Goal: Information Seeking & Learning: Learn about a topic

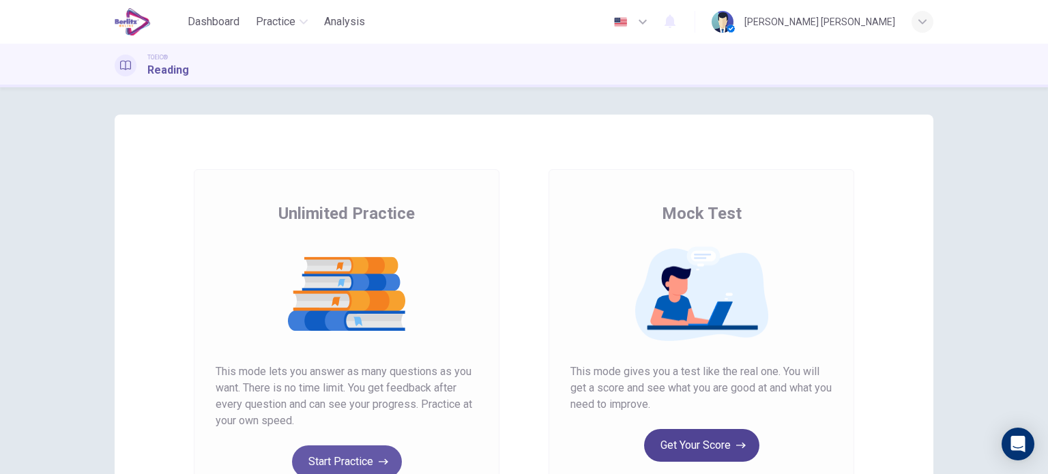
click at [679, 439] on button "Get Your Score" at bounding box center [701, 445] width 115 height 33
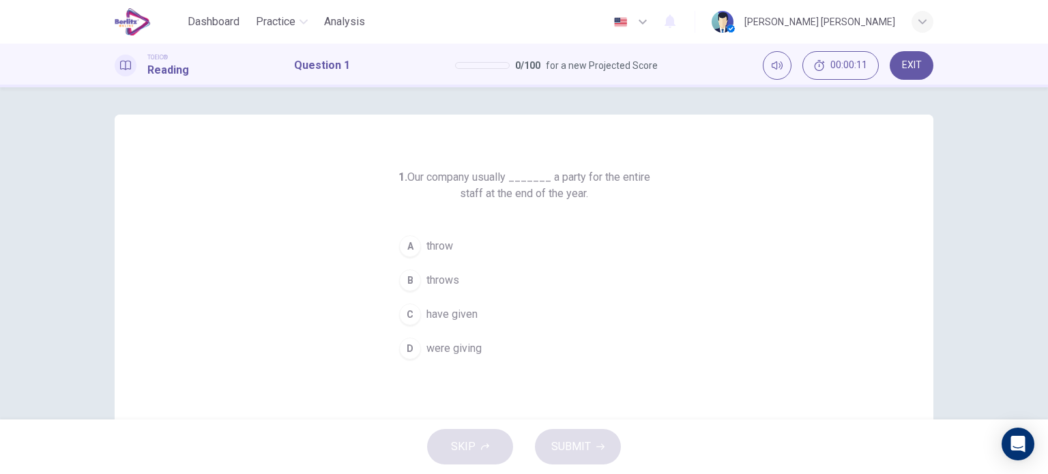
click at [434, 280] on span "throws" at bounding box center [442, 280] width 33 height 16
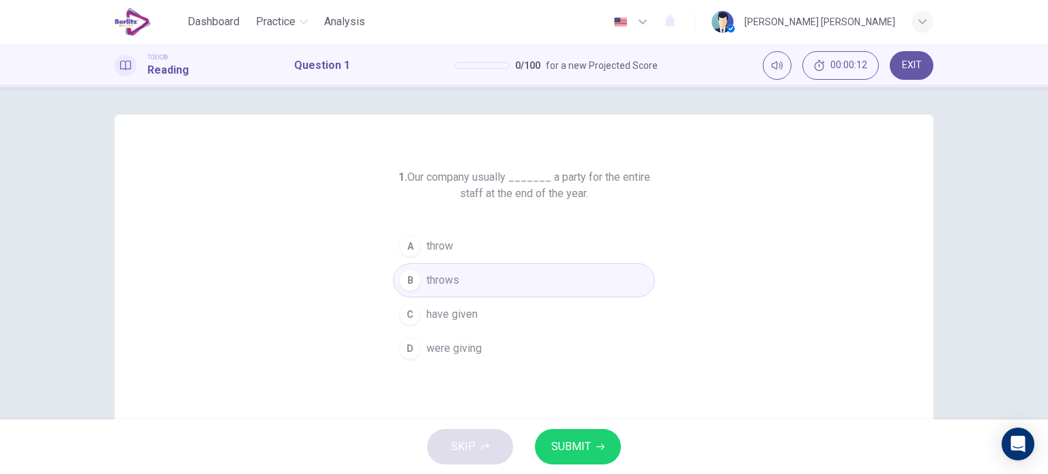
click at [554, 447] on span "SUBMIT" at bounding box center [571, 446] width 40 height 19
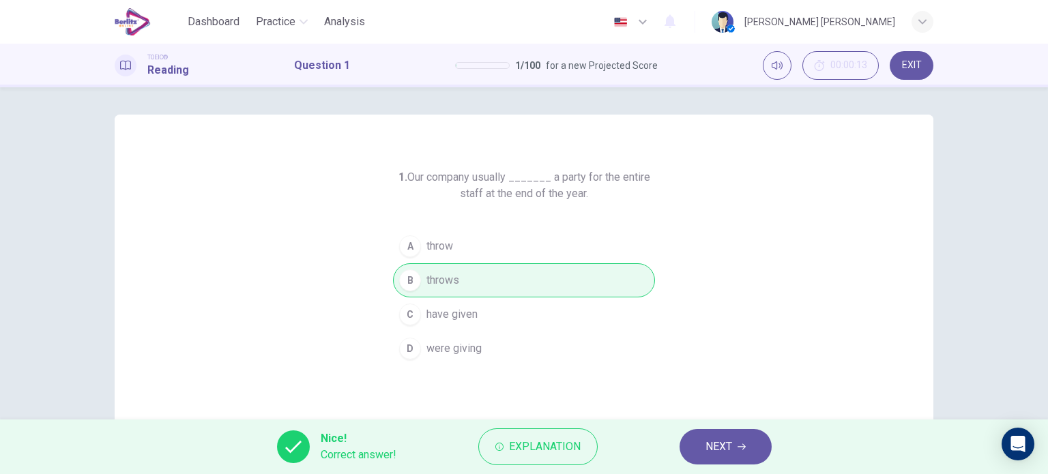
click at [713, 436] on button "NEXT" at bounding box center [725, 446] width 92 height 35
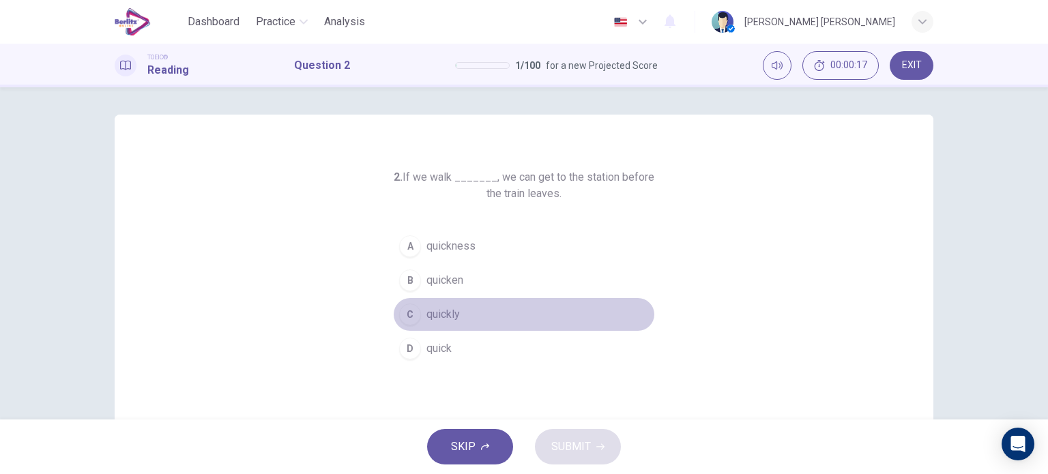
click at [435, 321] on span "quickly" at bounding box center [442, 314] width 33 height 16
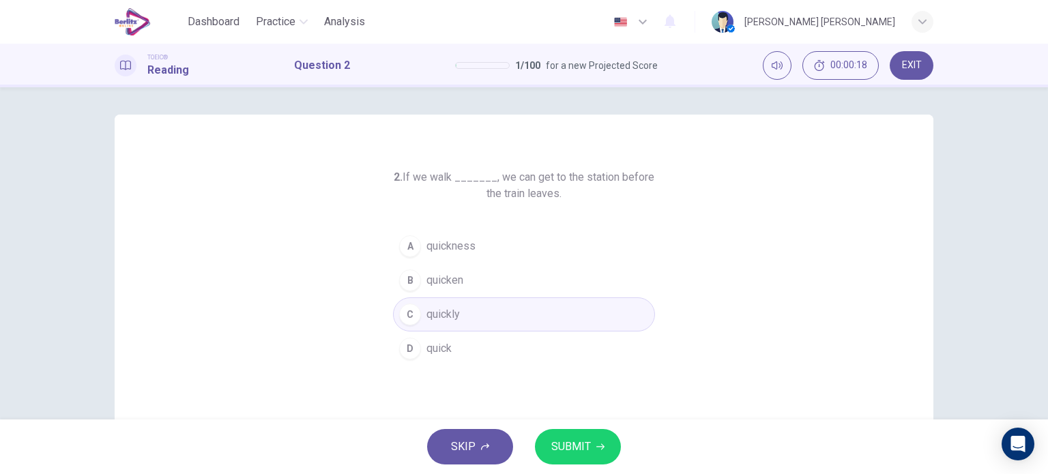
click at [584, 452] on span "SUBMIT" at bounding box center [571, 446] width 40 height 19
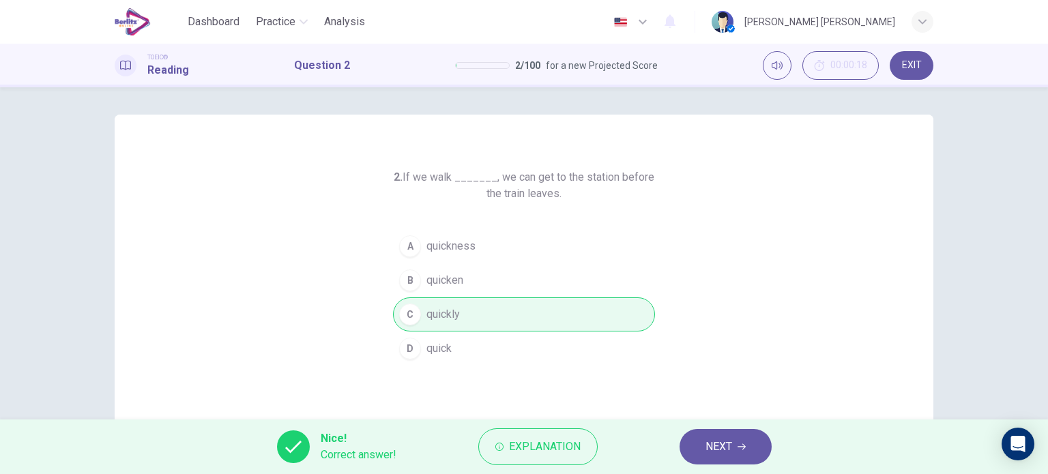
click at [715, 448] on span "NEXT" at bounding box center [718, 446] width 27 height 19
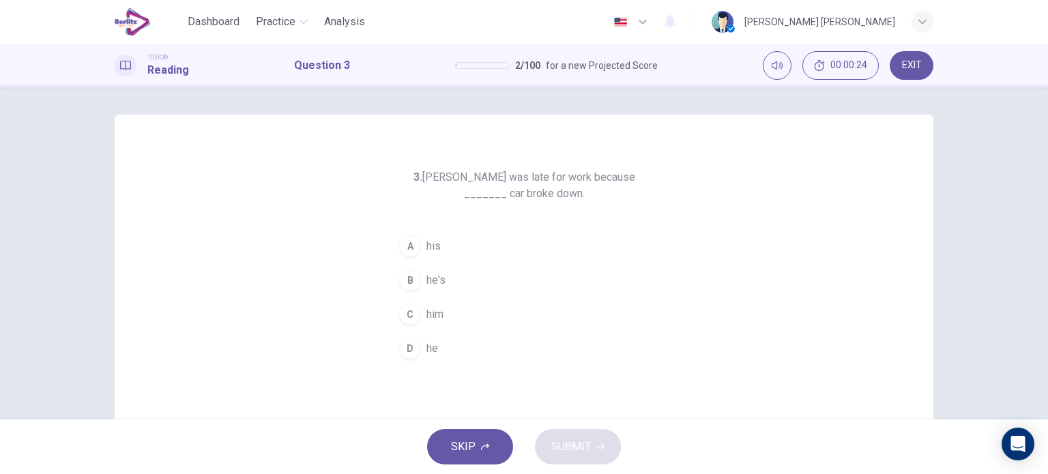
click at [431, 245] on span "his" at bounding box center [433, 246] width 14 height 16
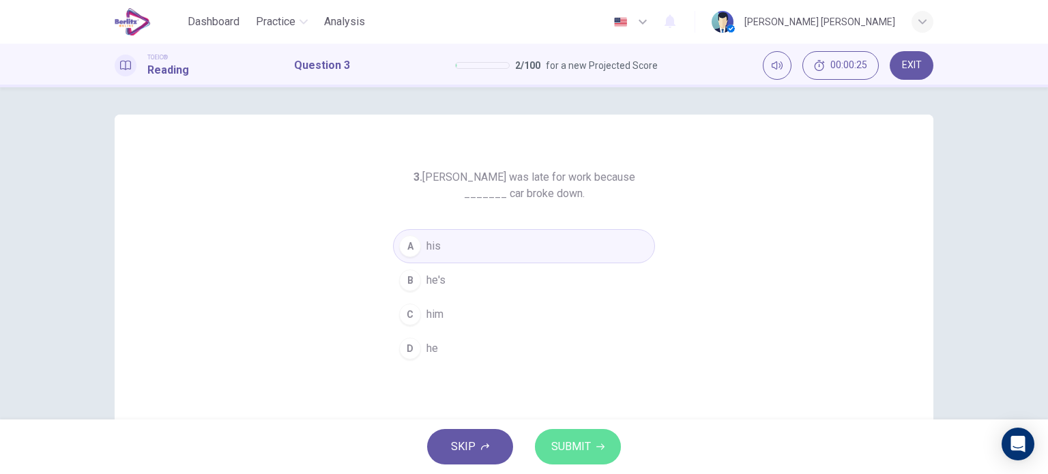
click at [550, 444] on button "SUBMIT" at bounding box center [578, 446] width 86 height 35
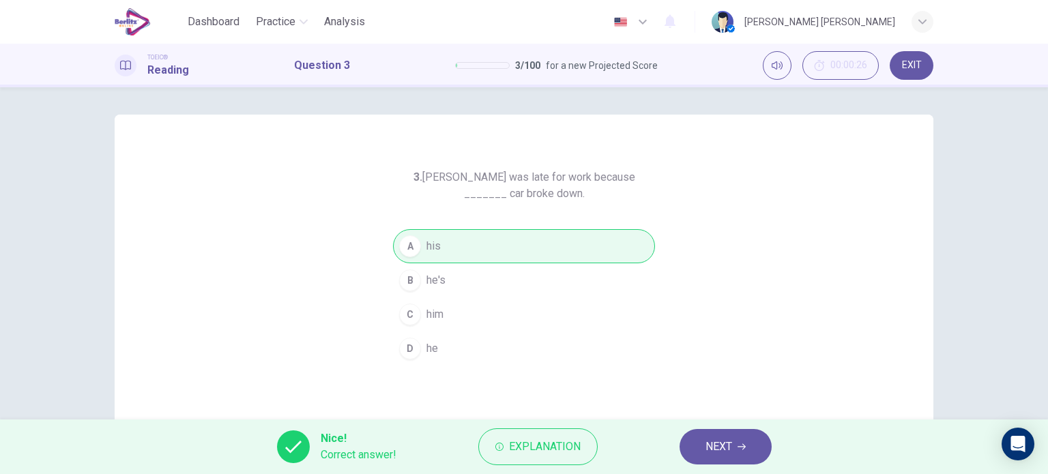
click at [718, 438] on span "NEXT" at bounding box center [718, 446] width 27 height 19
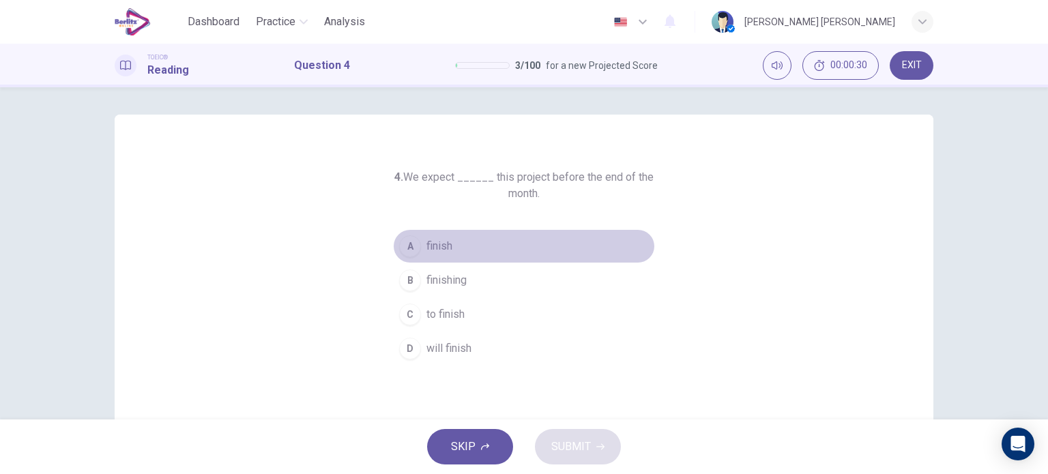
click at [428, 245] on span "finish" at bounding box center [439, 246] width 26 height 16
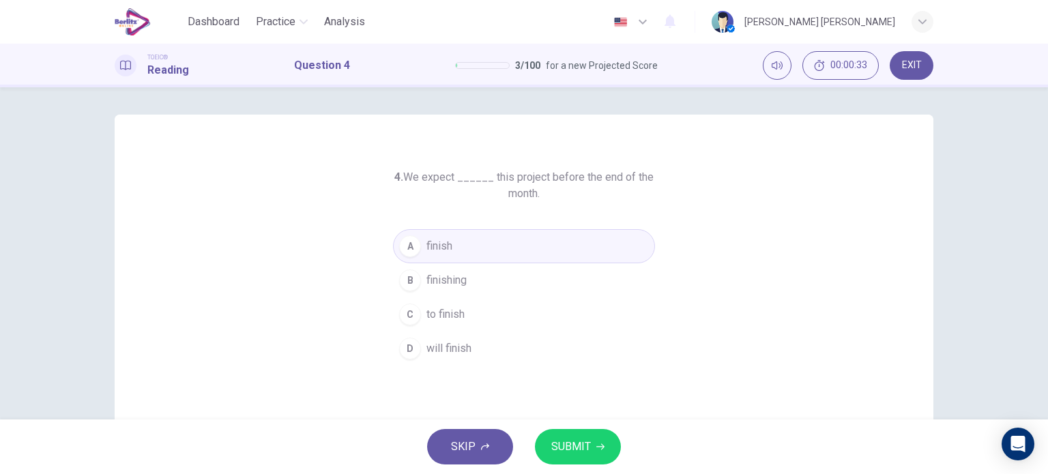
click at [581, 443] on span "SUBMIT" at bounding box center [571, 446] width 40 height 19
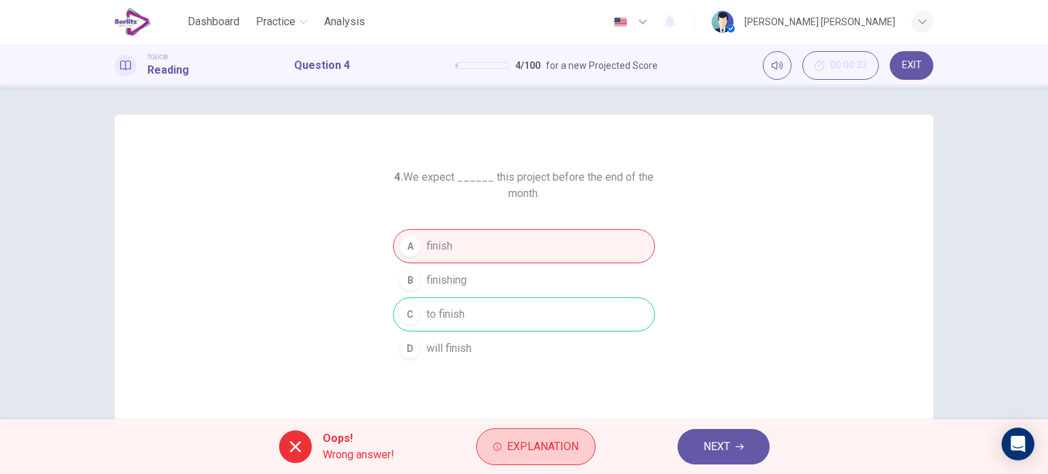
click at [521, 439] on span "Explanation" at bounding box center [543, 446] width 72 height 19
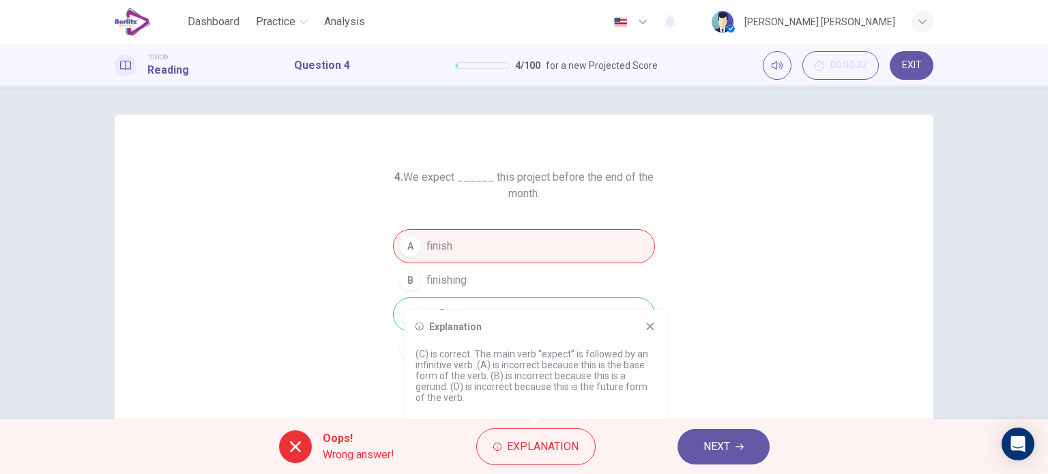
click at [642, 321] on div "Explanation" at bounding box center [535, 326] width 240 height 11
click at [647, 328] on icon at bounding box center [650, 326] width 11 height 11
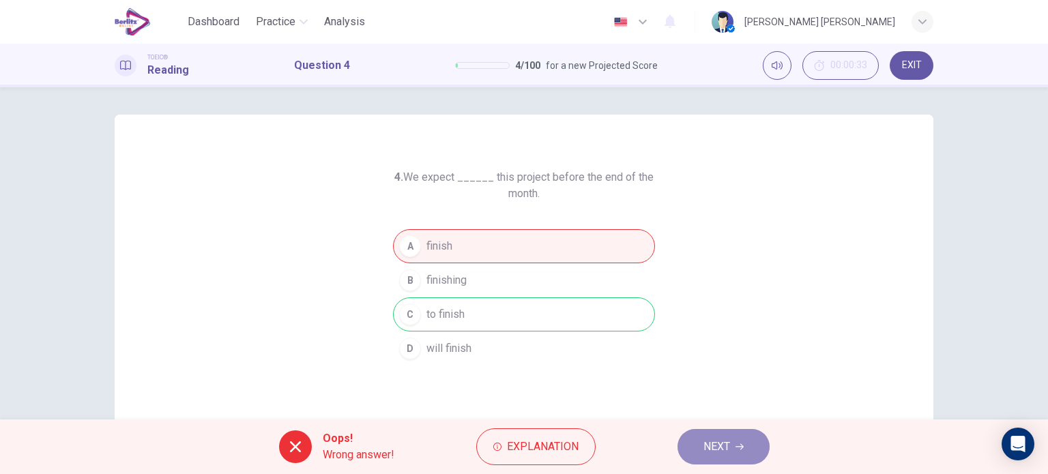
click at [696, 444] on button "NEXT" at bounding box center [723, 446] width 92 height 35
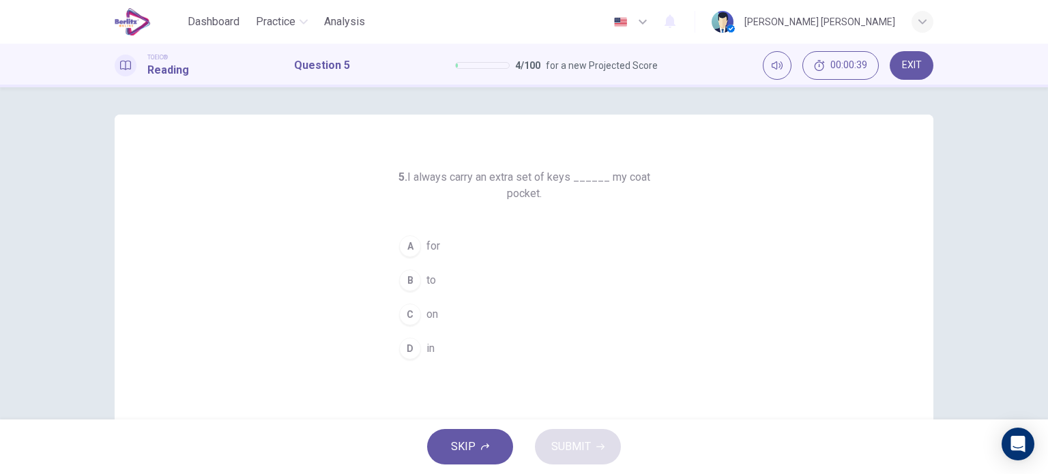
click at [417, 312] on button "C on" at bounding box center [524, 314] width 262 height 34
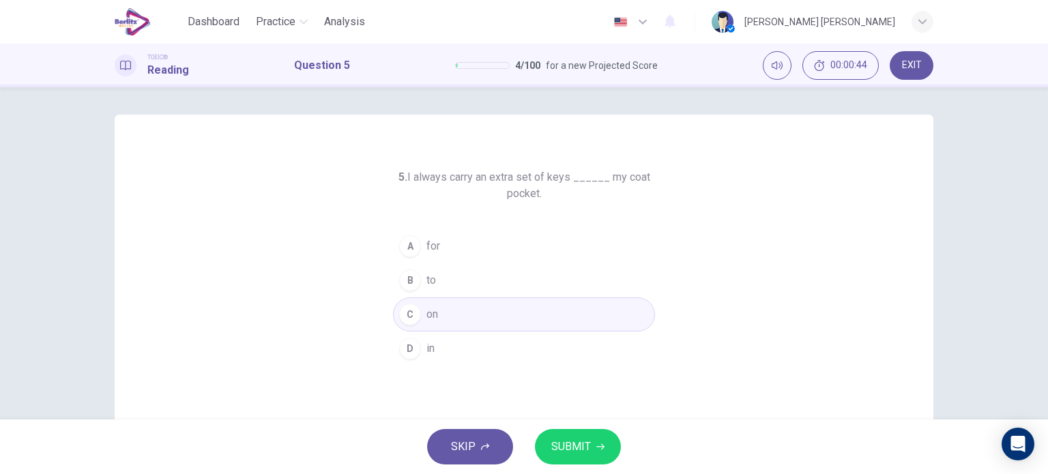
click at [417, 349] on div "D" at bounding box center [410, 349] width 22 height 22
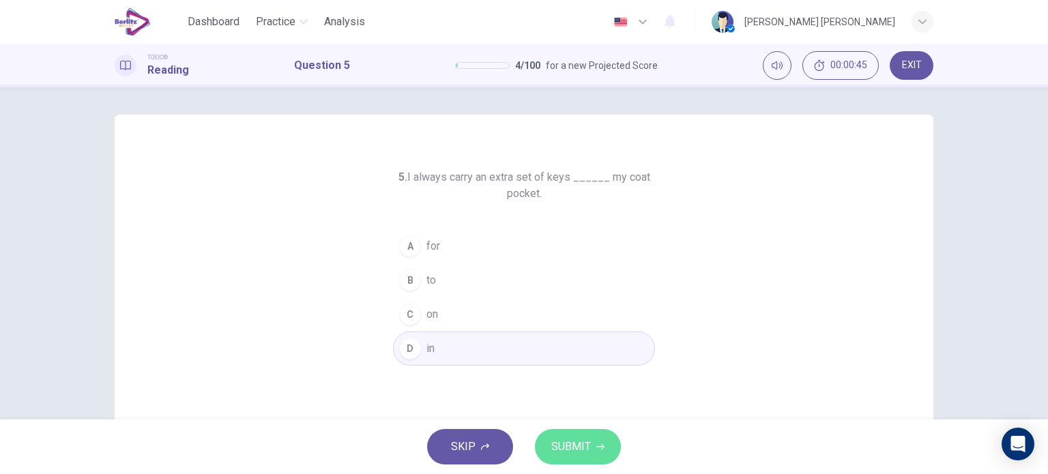
click at [572, 443] on span "SUBMIT" at bounding box center [571, 446] width 40 height 19
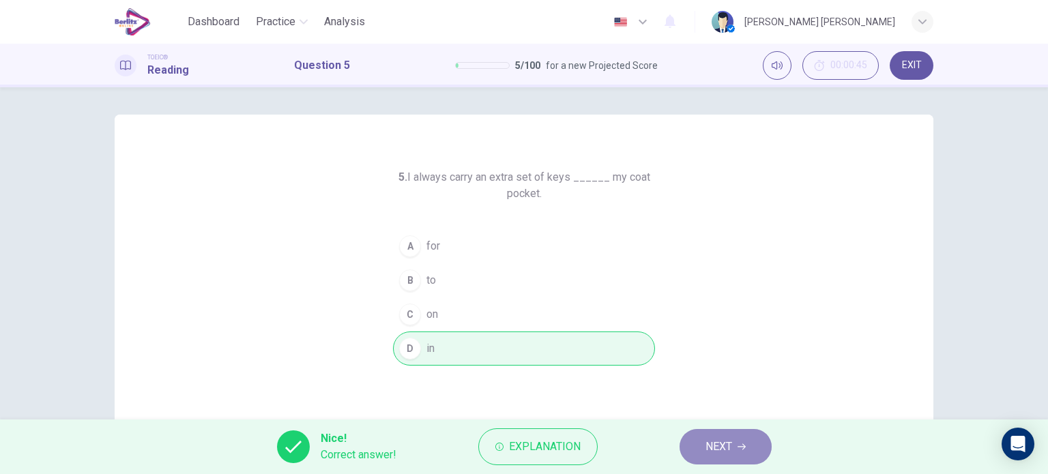
click at [722, 445] on span "NEXT" at bounding box center [718, 446] width 27 height 19
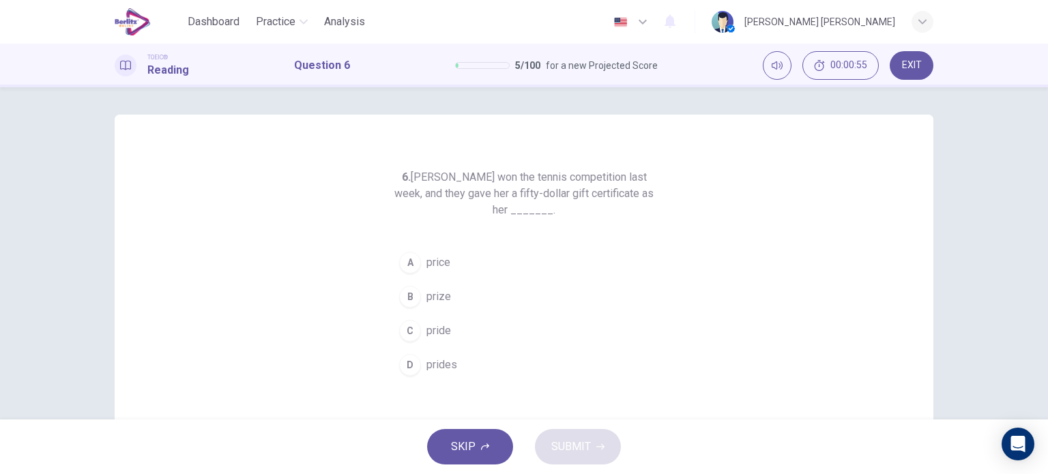
click at [417, 299] on button "B prize" at bounding box center [524, 297] width 262 height 34
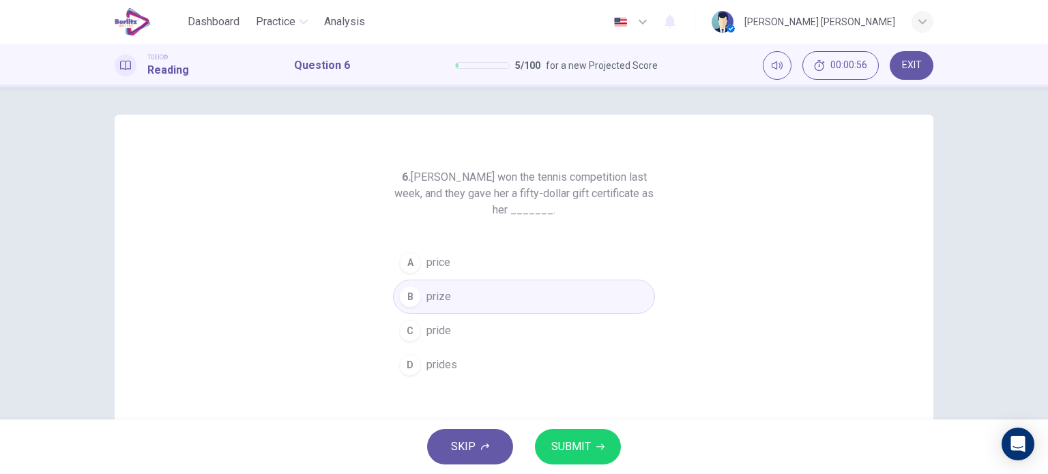
click at [567, 455] on span "SUBMIT" at bounding box center [571, 446] width 40 height 19
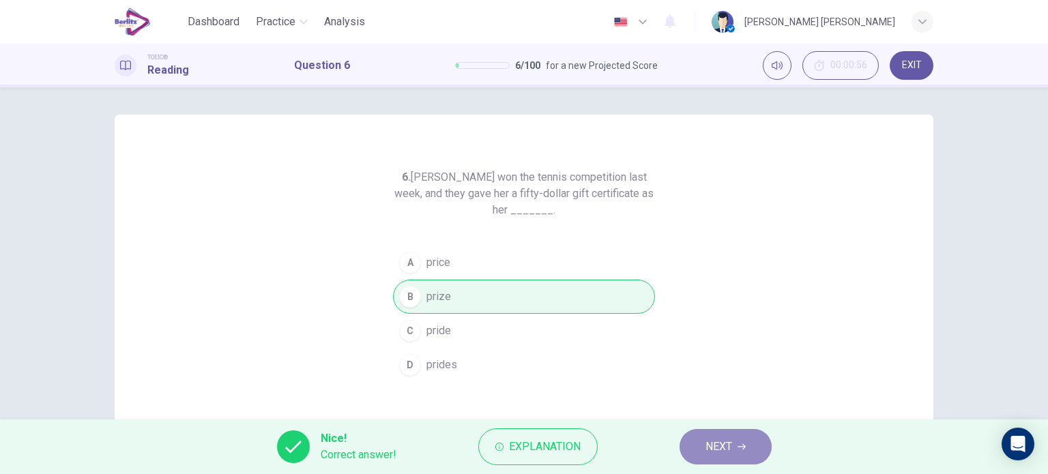
click at [723, 447] on span "NEXT" at bounding box center [718, 446] width 27 height 19
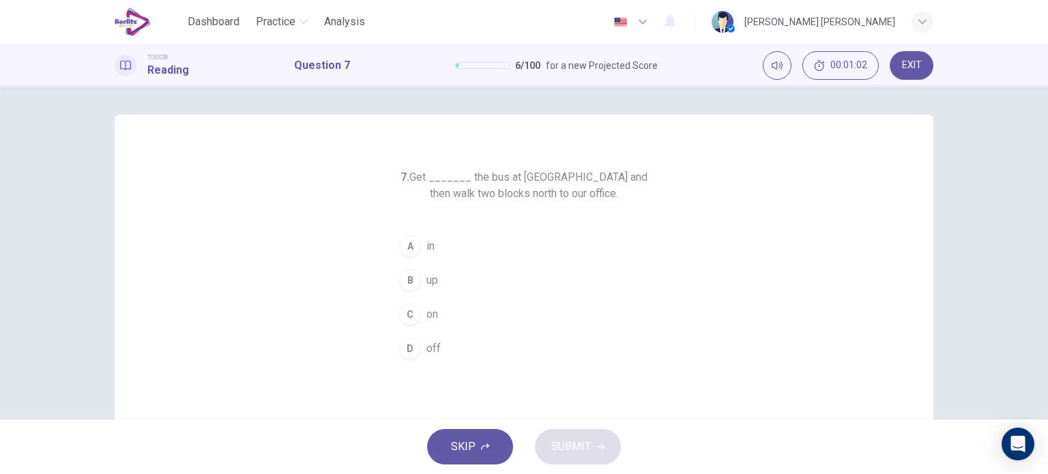
click at [417, 280] on button "B up" at bounding box center [524, 280] width 262 height 34
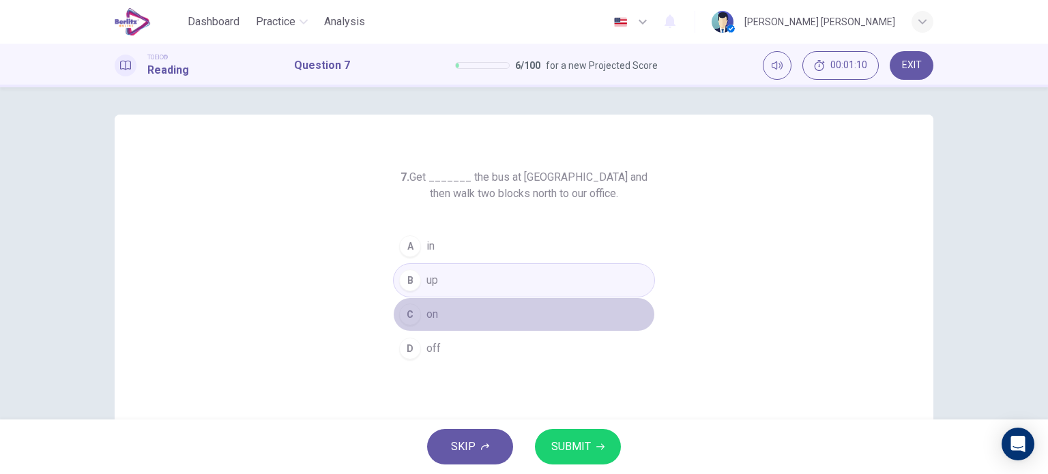
click at [419, 319] on button "C on" at bounding box center [524, 314] width 262 height 34
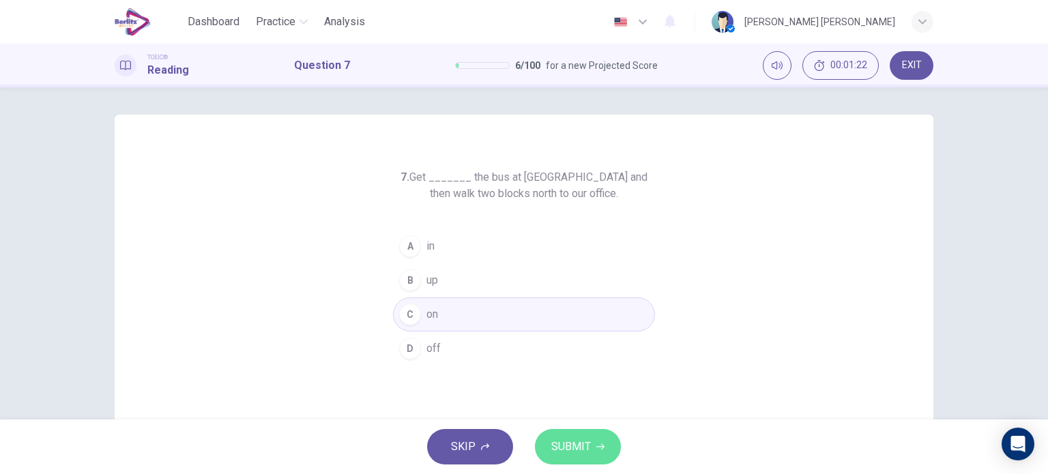
click at [567, 449] on span "SUBMIT" at bounding box center [571, 446] width 40 height 19
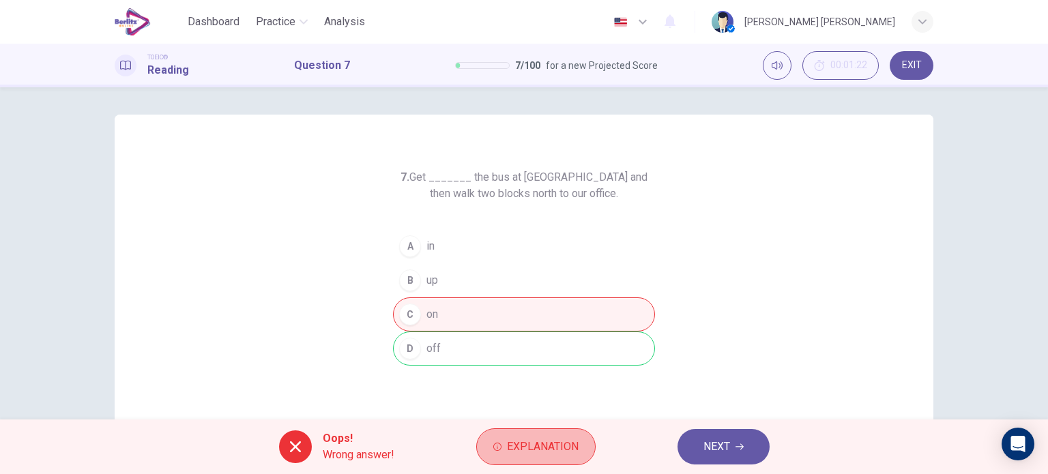
click at [567, 449] on span "Explanation" at bounding box center [543, 446] width 72 height 19
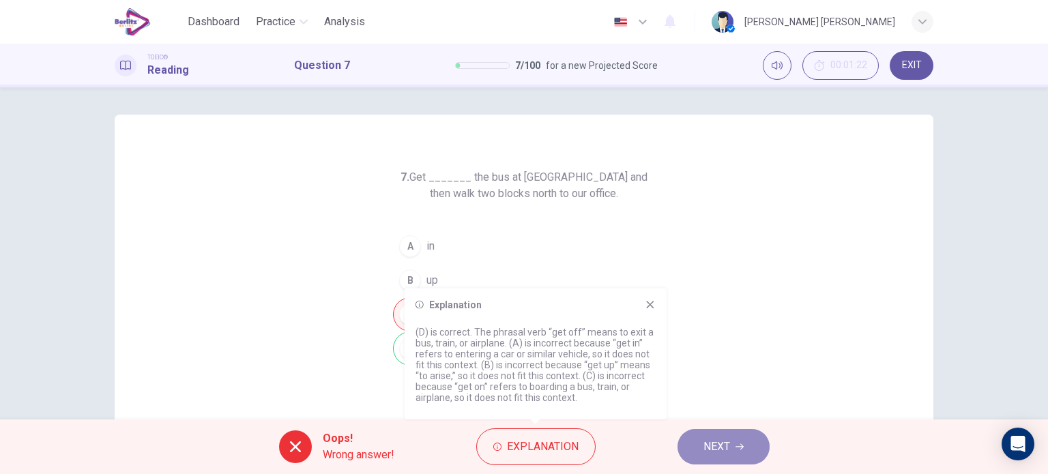
click at [707, 439] on span "NEXT" at bounding box center [716, 446] width 27 height 19
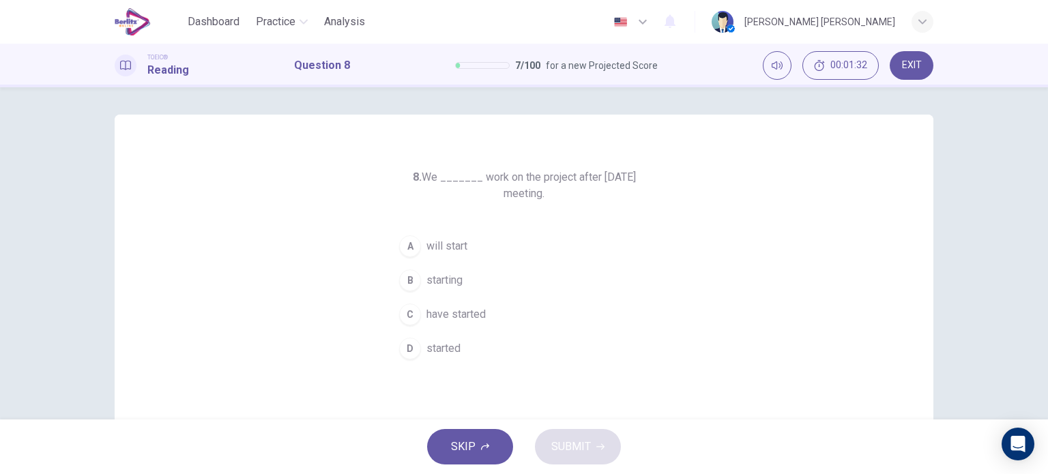
click at [438, 246] on span "will start" at bounding box center [446, 246] width 41 height 16
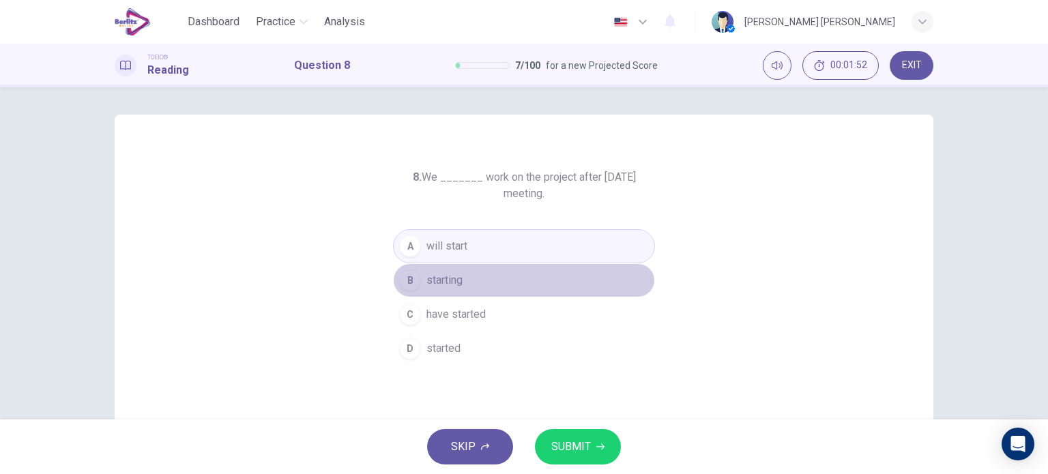
click at [454, 274] on span "starting" at bounding box center [444, 280] width 36 height 16
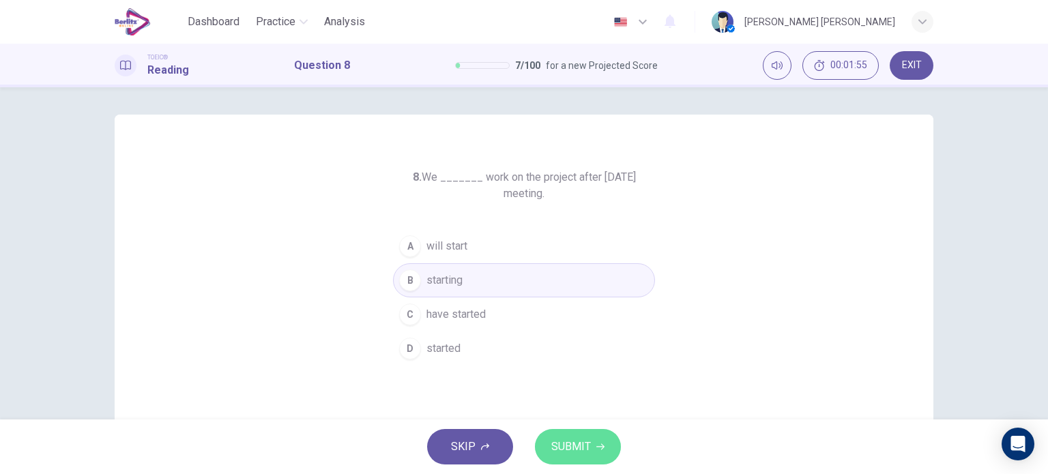
click at [613, 438] on button "SUBMIT" at bounding box center [578, 446] width 86 height 35
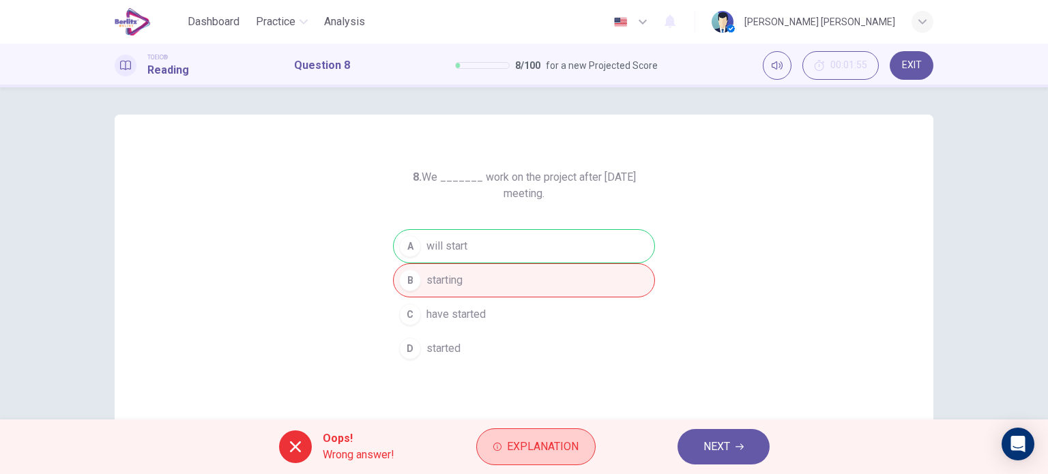
click at [567, 441] on span "Explanation" at bounding box center [543, 446] width 72 height 19
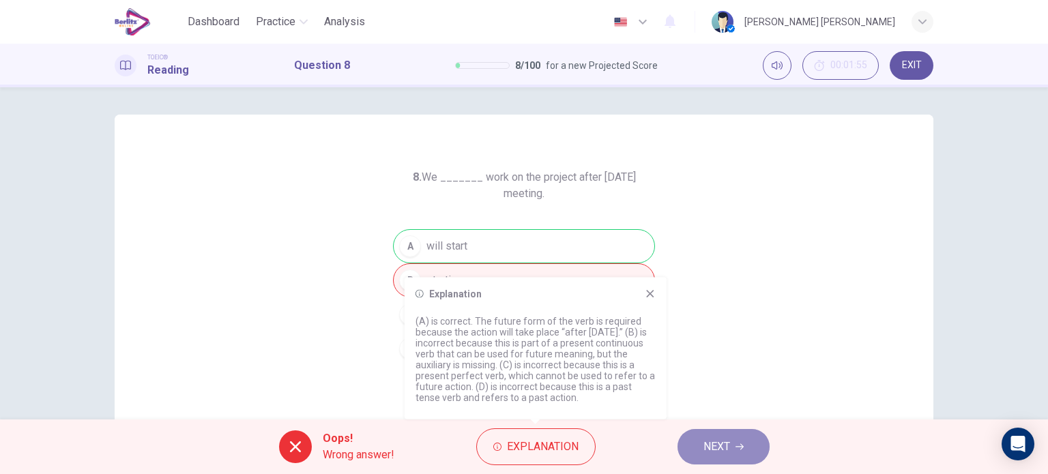
click at [710, 432] on button "NEXT" at bounding box center [723, 446] width 92 height 35
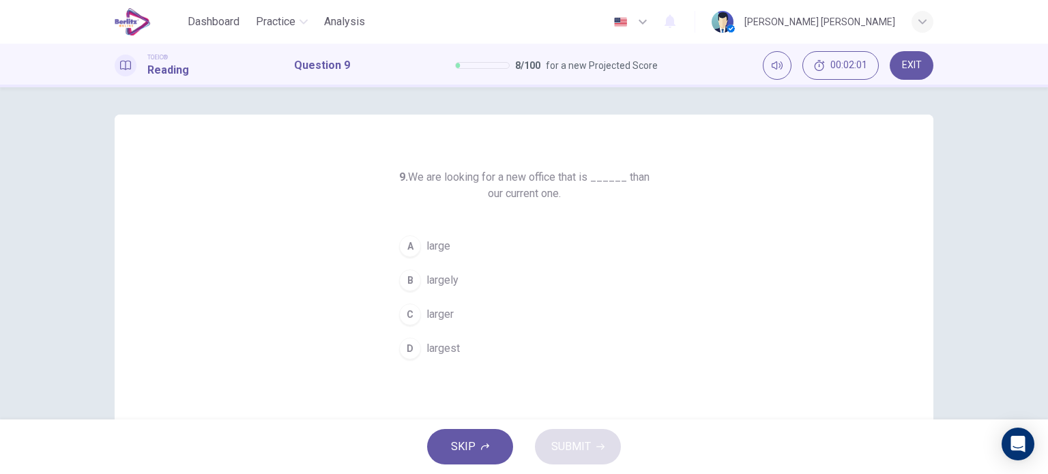
click at [430, 319] on span "larger" at bounding box center [439, 314] width 27 height 16
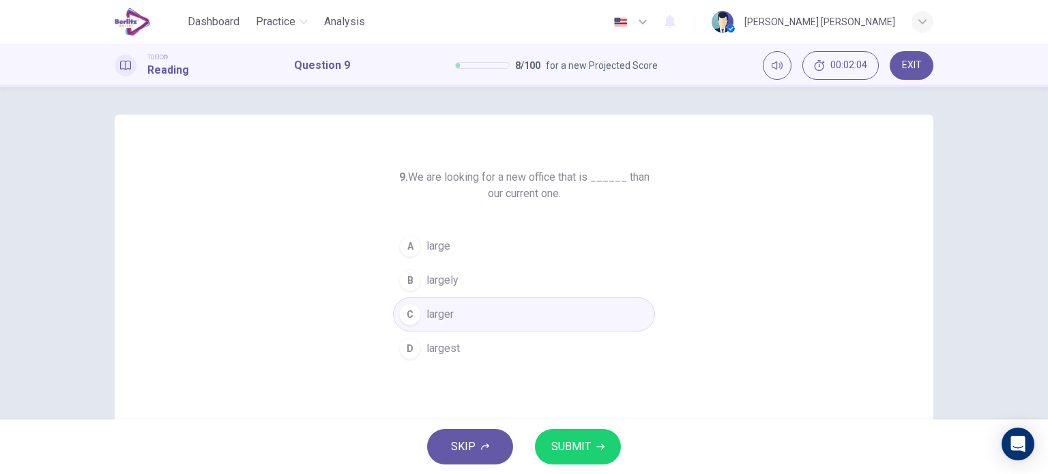
click at [572, 447] on span "SUBMIT" at bounding box center [571, 446] width 40 height 19
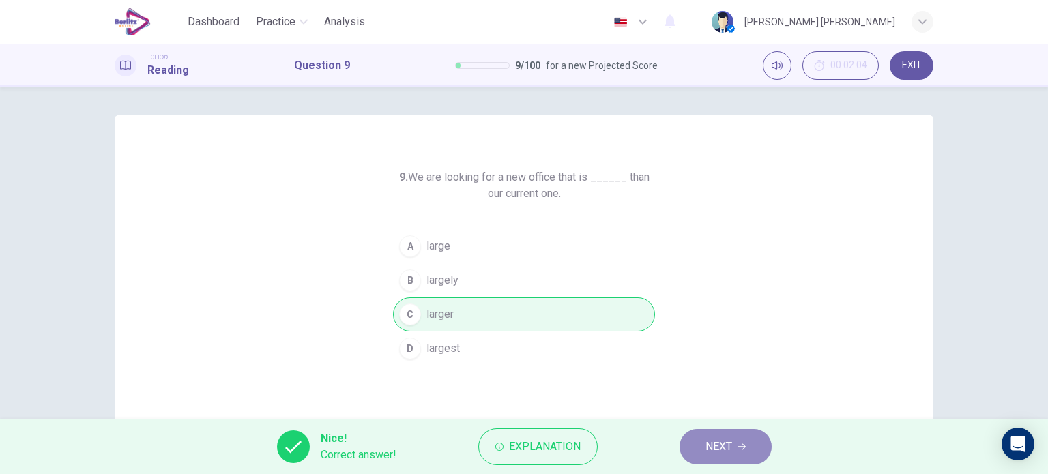
click at [707, 445] on span "NEXT" at bounding box center [718, 446] width 27 height 19
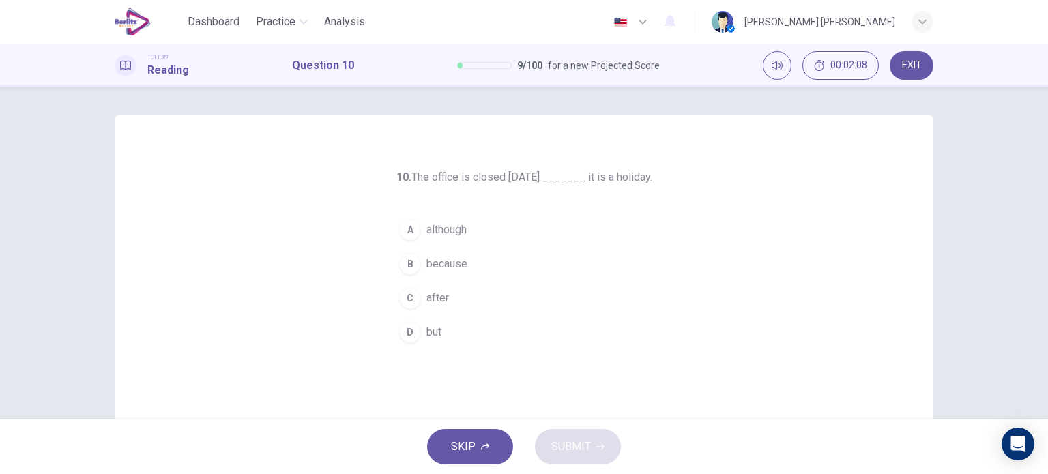
click at [452, 263] on span "because" at bounding box center [446, 264] width 41 height 16
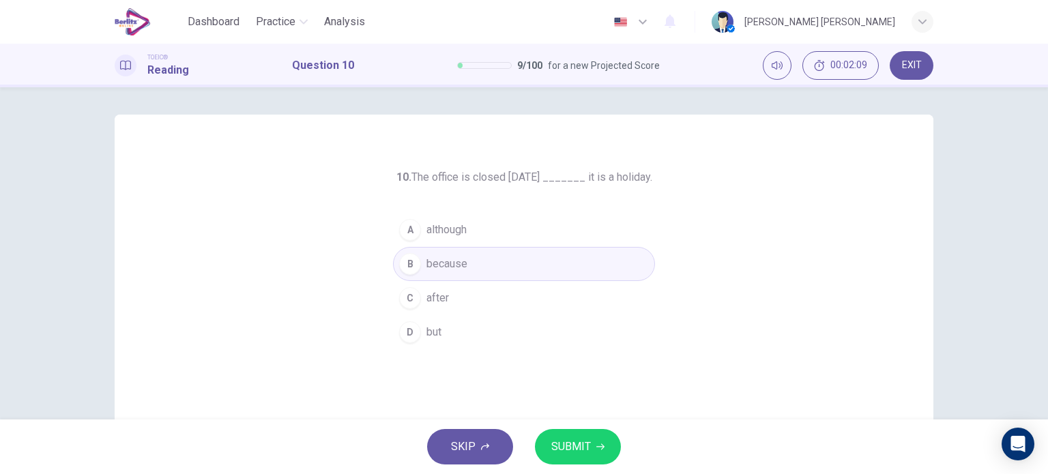
click at [584, 444] on span "SUBMIT" at bounding box center [571, 446] width 40 height 19
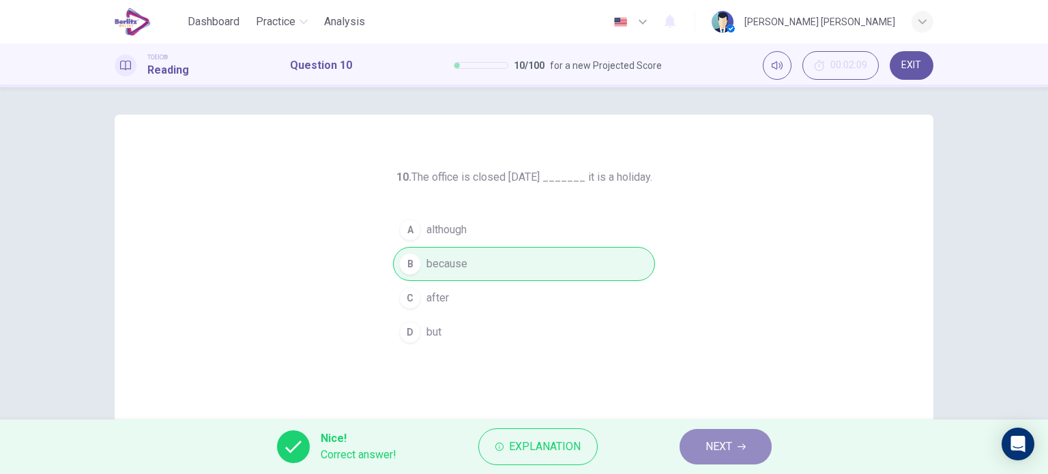
click at [715, 442] on span "NEXT" at bounding box center [718, 446] width 27 height 19
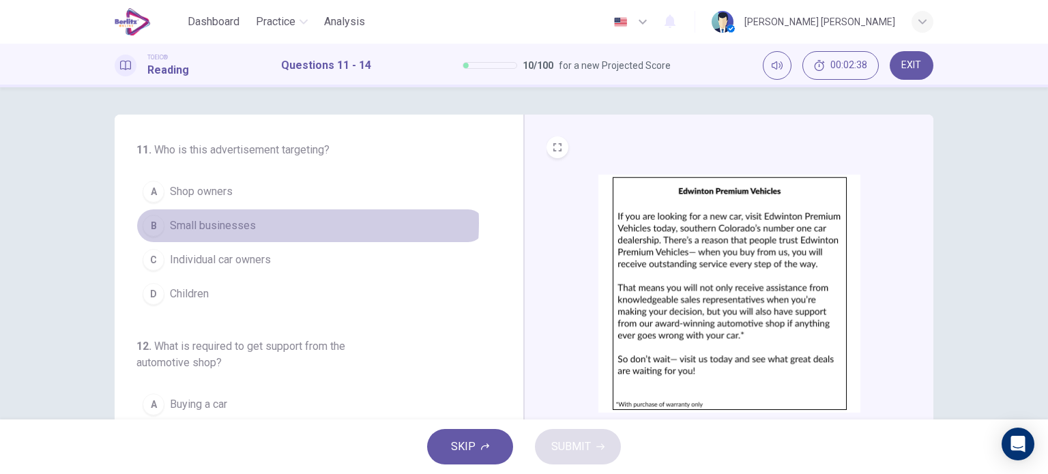
click at [239, 222] on span "Small businesses" at bounding box center [213, 226] width 86 height 16
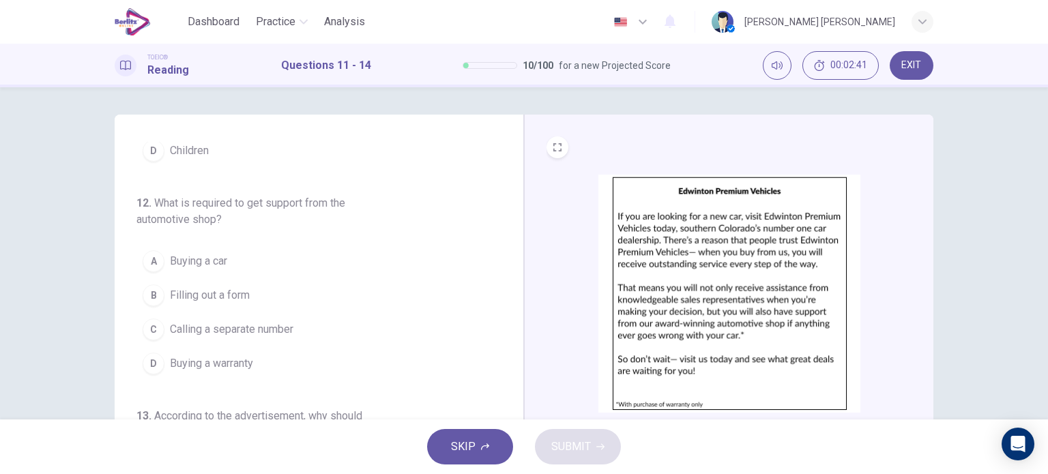
scroll to position [153, 0]
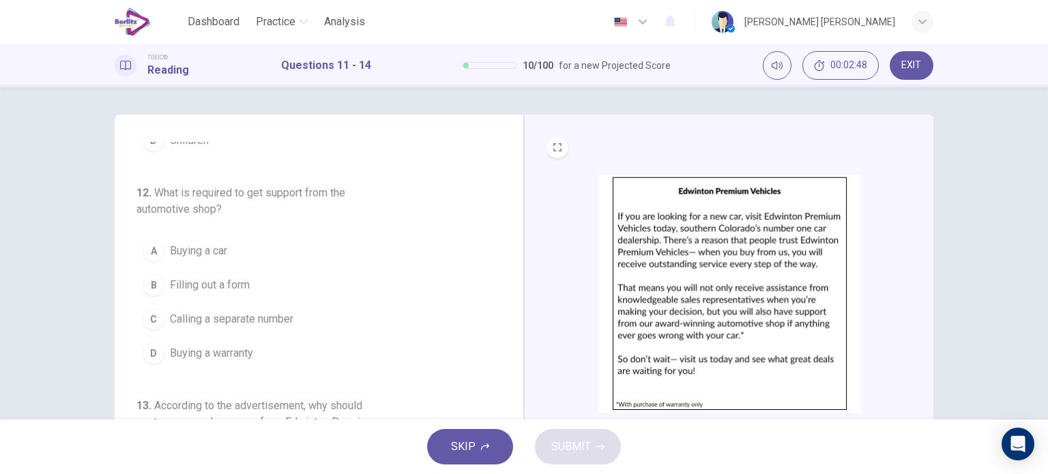
click at [218, 245] on span "Buying a car" at bounding box center [198, 251] width 57 height 16
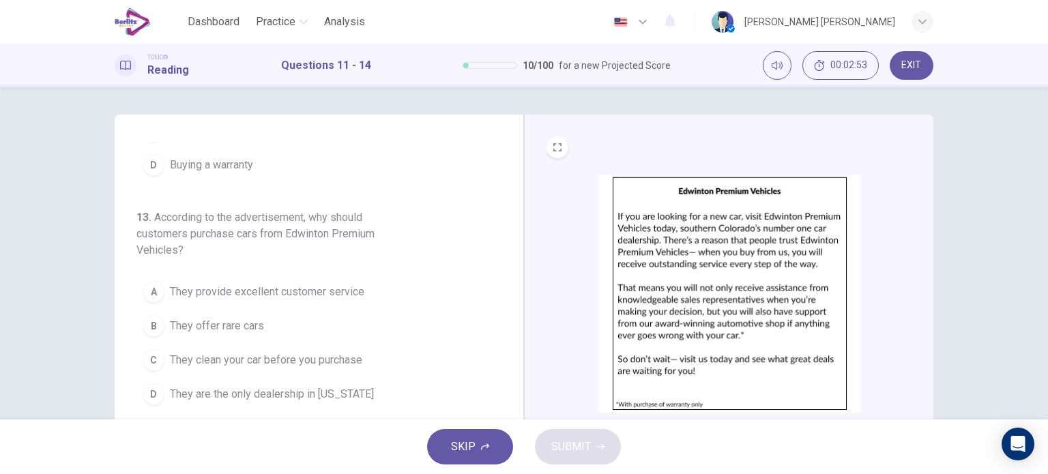
scroll to position [344, 0]
drag, startPoint x: 508, startPoint y: 286, endPoint x: 503, endPoint y: 378, distance: 91.6
click at [503, 378] on div "11 . Who is this advertisement targeting? A Shop owners B Small businesses C In…" at bounding box center [324, 351] width 376 height 419
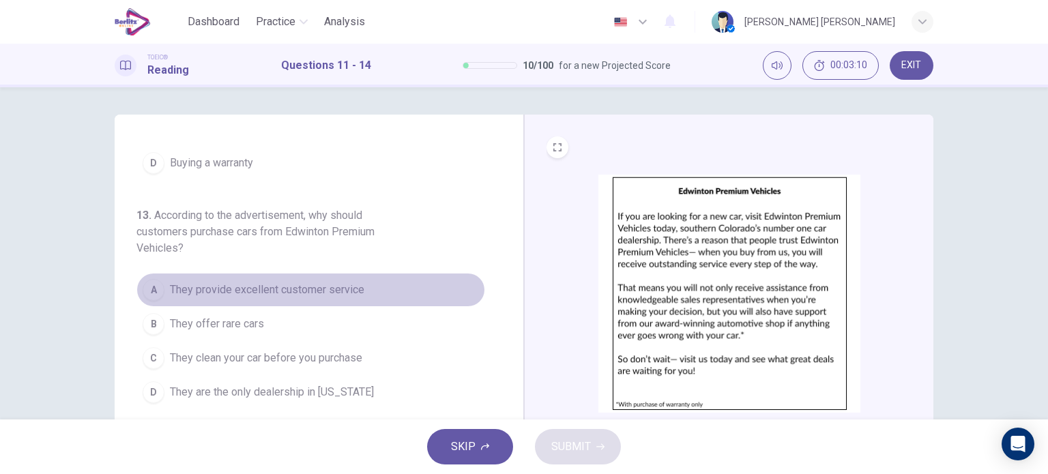
click at [344, 289] on span "They provide excellent customer service" at bounding box center [267, 290] width 194 height 16
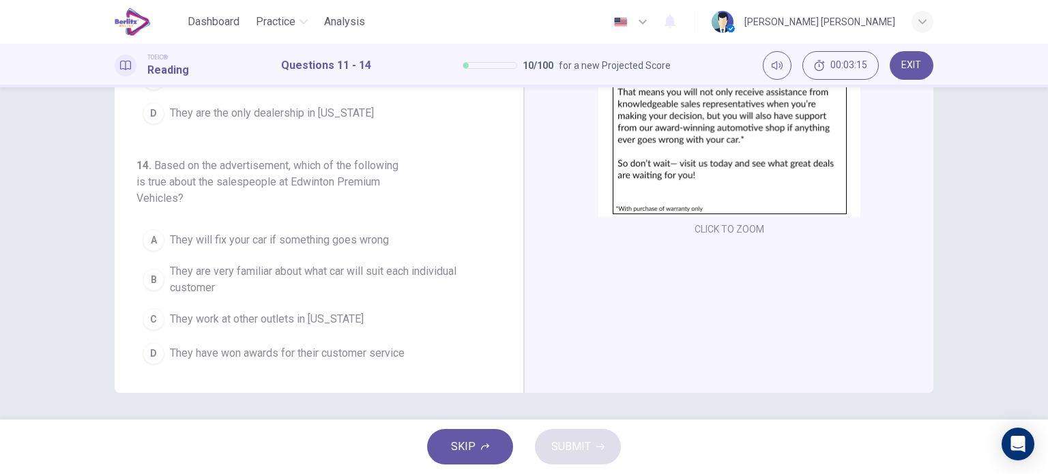
scroll to position [196, 0]
click at [371, 270] on span "They are very familiar about what car will suit each individual customer" at bounding box center [324, 279] width 309 height 33
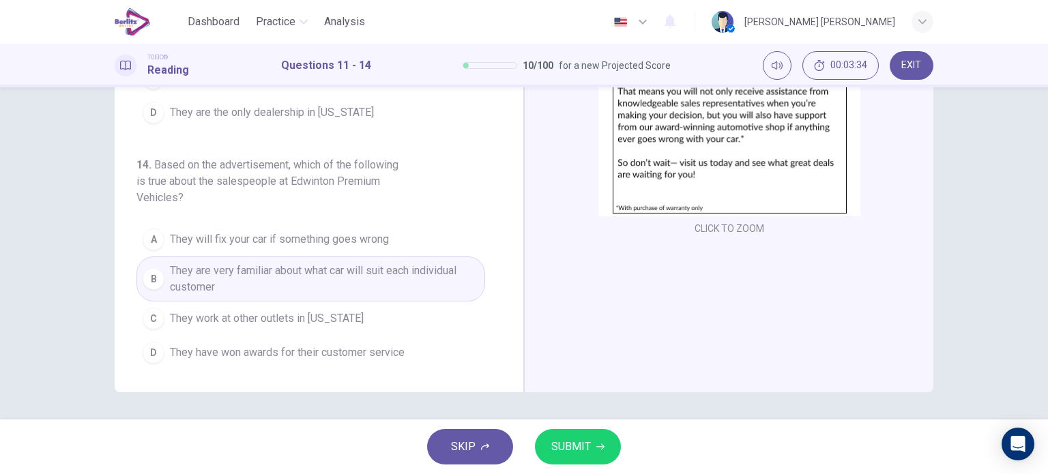
click at [565, 434] on button "SUBMIT" at bounding box center [578, 446] width 86 height 35
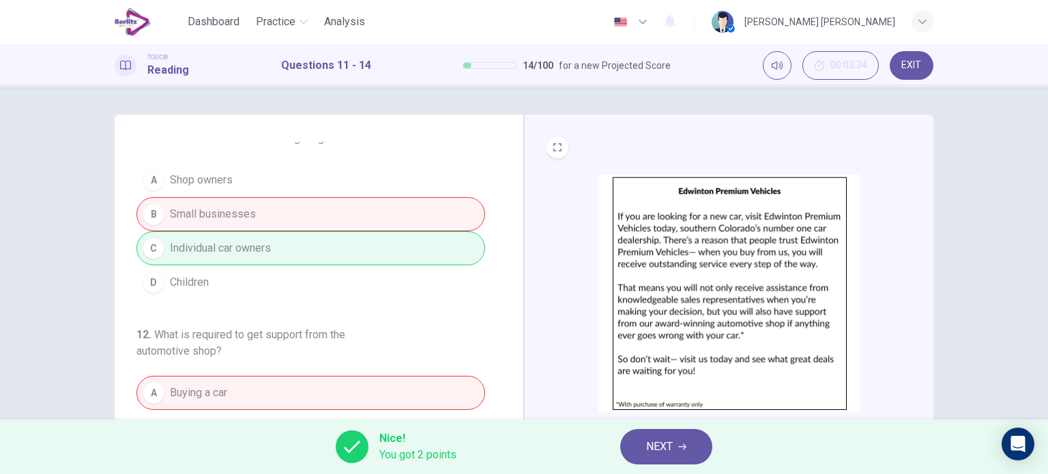
scroll to position [0, 0]
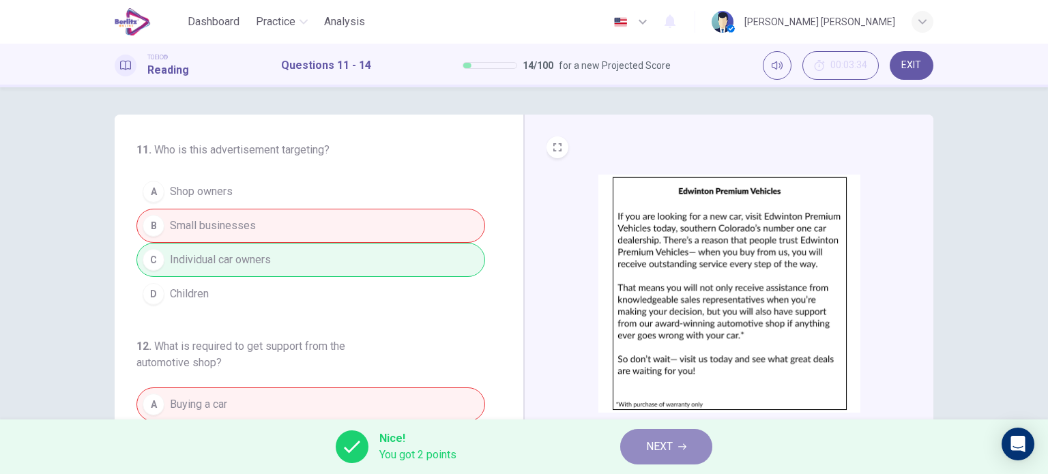
click at [653, 441] on span "NEXT" at bounding box center [659, 446] width 27 height 19
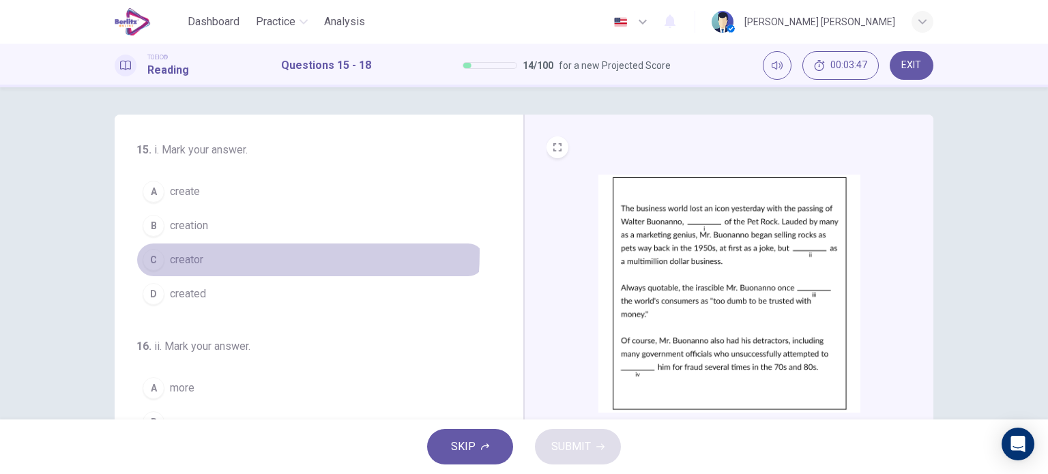
click at [186, 252] on span "creator" at bounding box center [186, 260] width 33 height 16
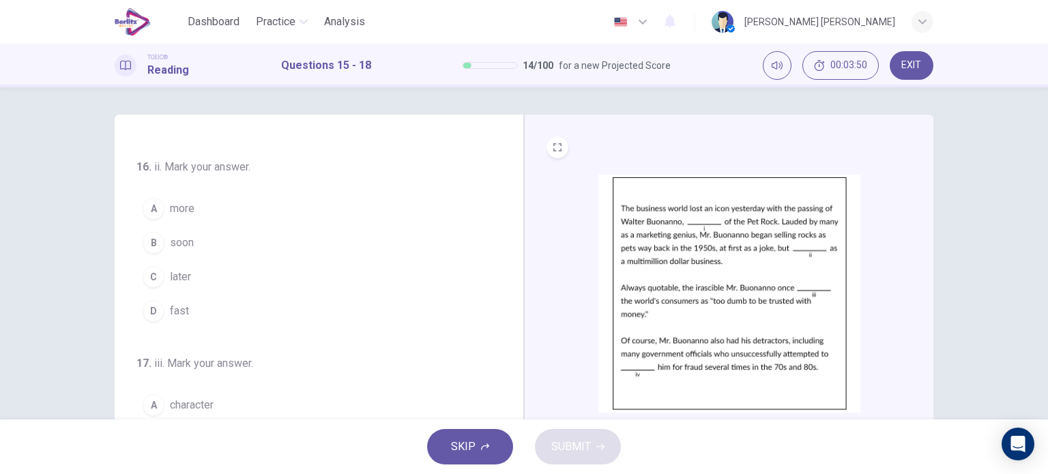
scroll to position [180, 0]
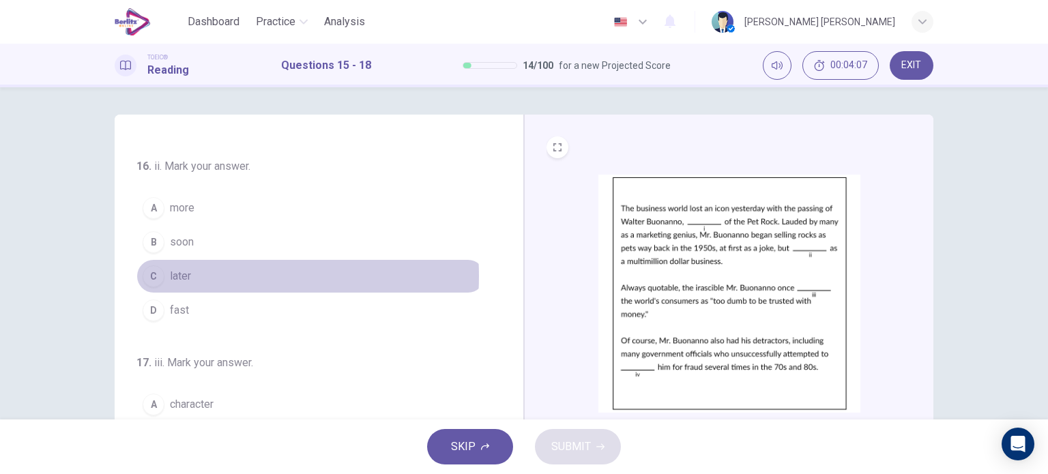
click at [181, 274] on span "later" at bounding box center [180, 276] width 21 height 16
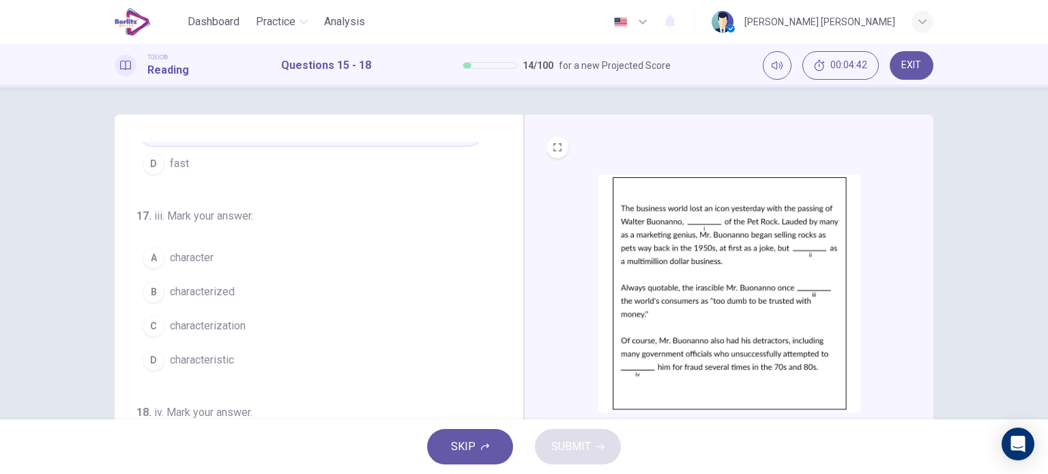
scroll to position [327, 0]
click at [239, 360] on button "D characteristic" at bounding box center [310, 359] width 349 height 34
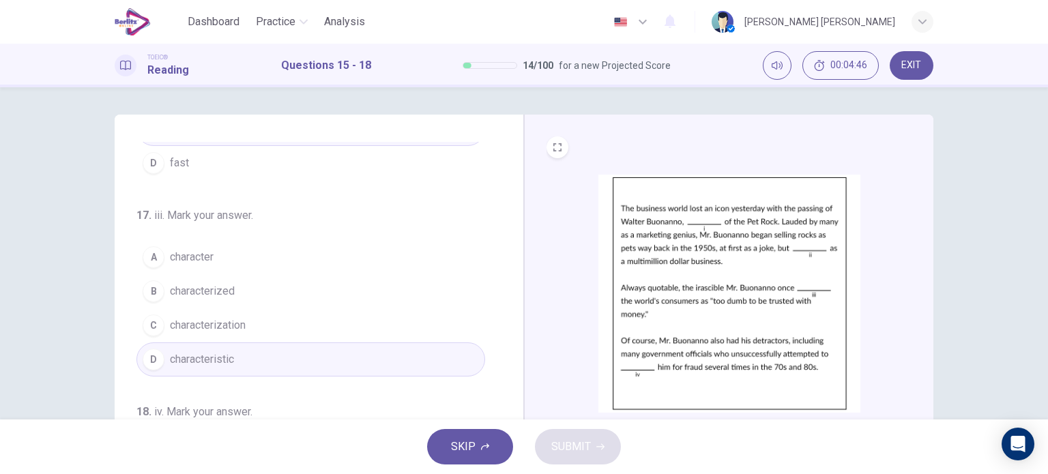
click at [232, 269] on button "A character" at bounding box center [310, 257] width 349 height 34
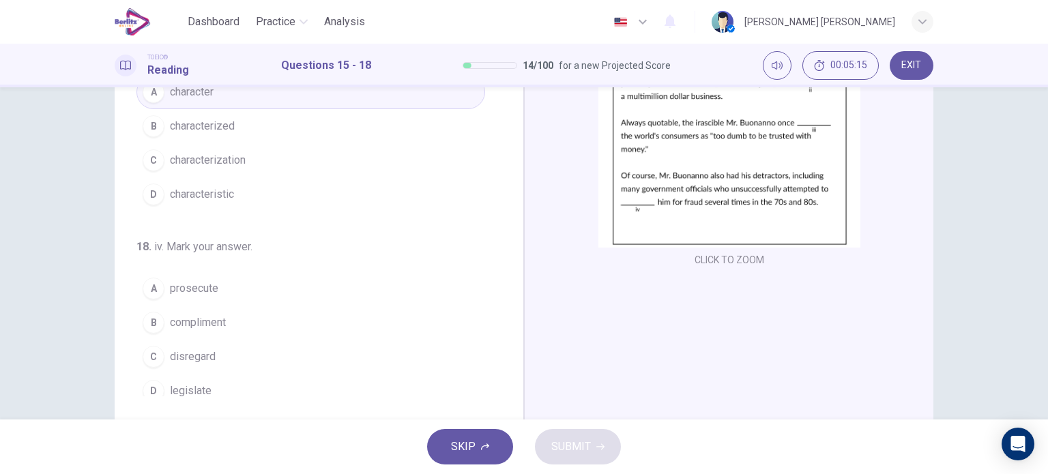
scroll to position [166, 0]
click at [188, 283] on span "prosecute" at bounding box center [194, 287] width 48 height 16
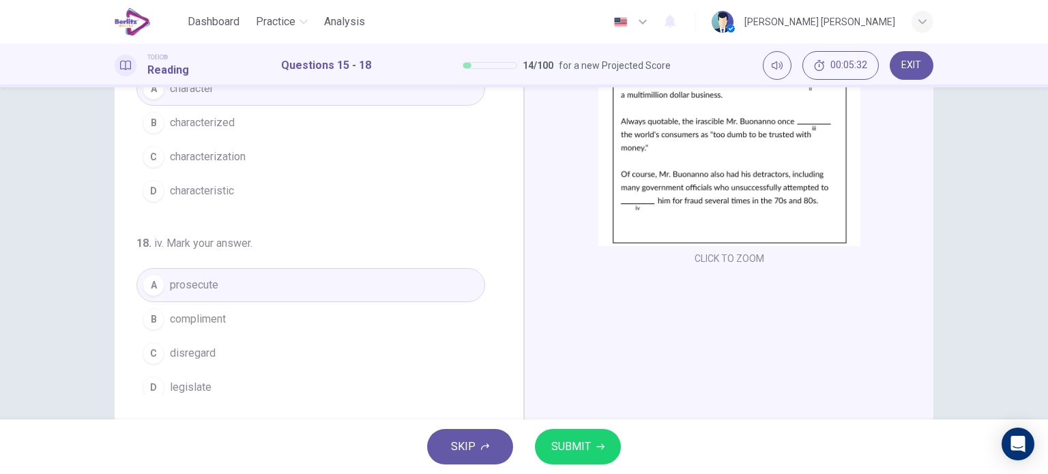
scroll to position [334, 0]
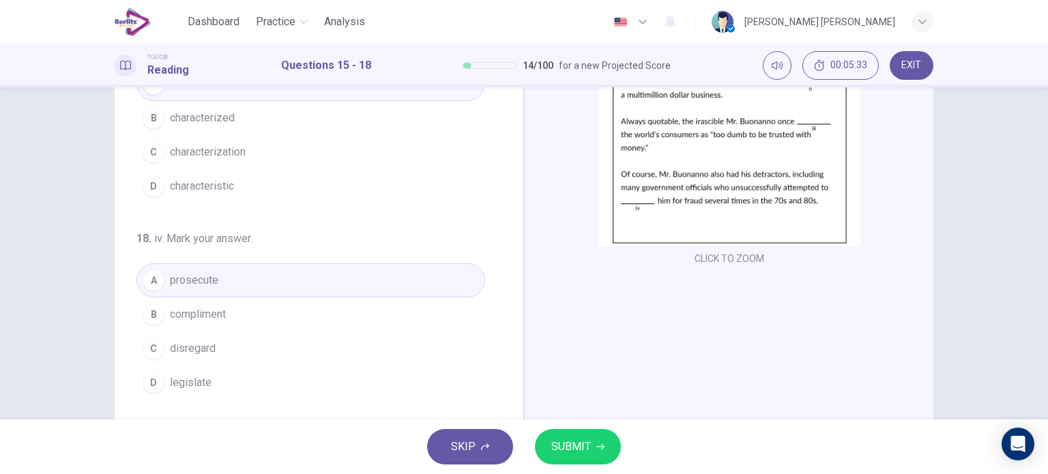
click at [377, 335] on button "C disregard" at bounding box center [310, 348] width 349 height 34
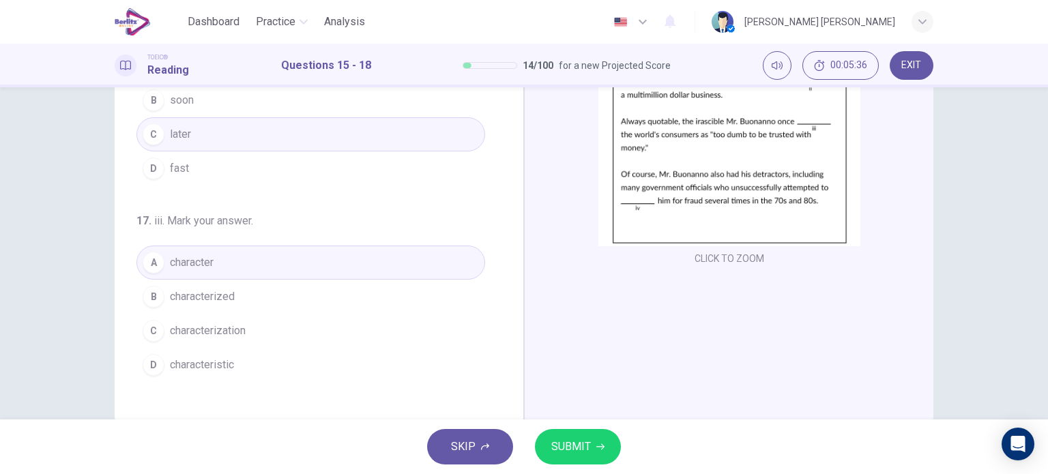
scroll to position [247, 0]
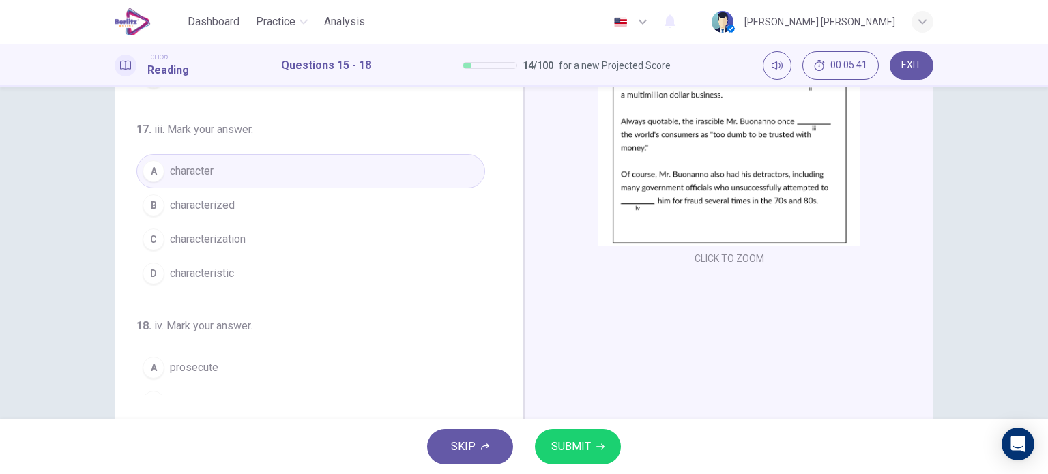
click at [585, 453] on span "SUBMIT" at bounding box center [571, 446] width 40 height 19
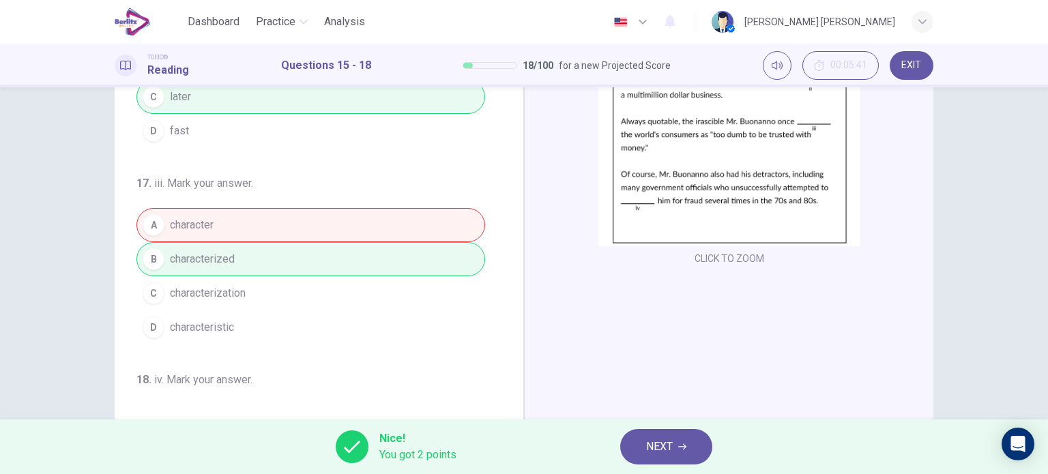
scroll to position [183, 0]
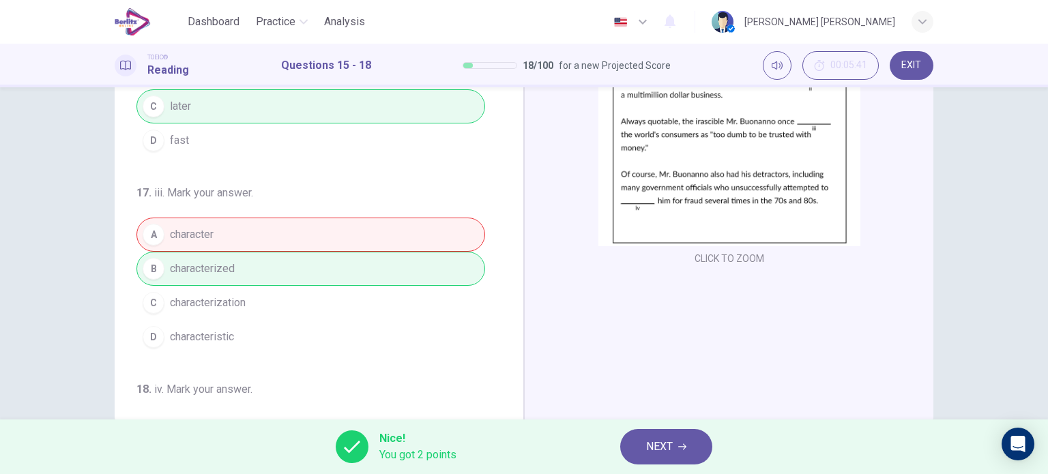
click at [683, 447] on icon "button" at bounding box center [682, 447] width 8 height 8
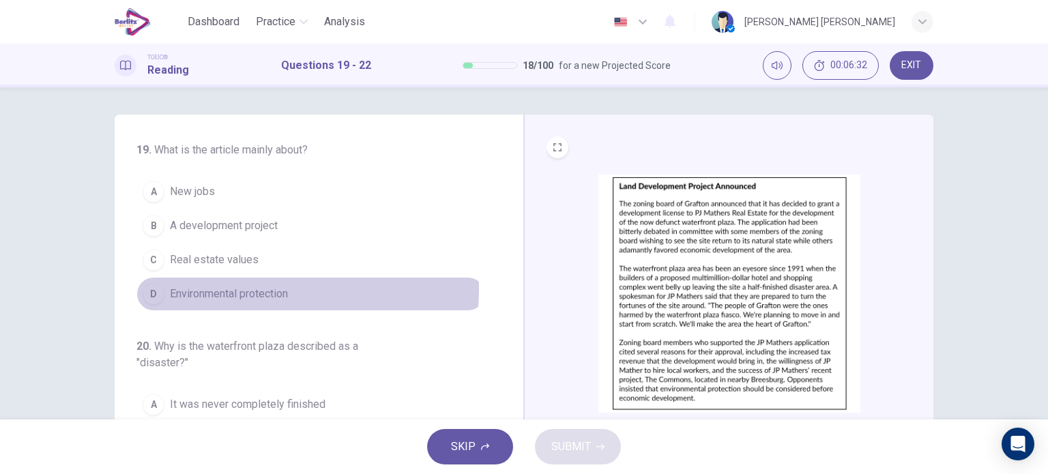
click at [221, 289] on span "Environmental protection" at bounding box center [229, 294] width 118 height 16
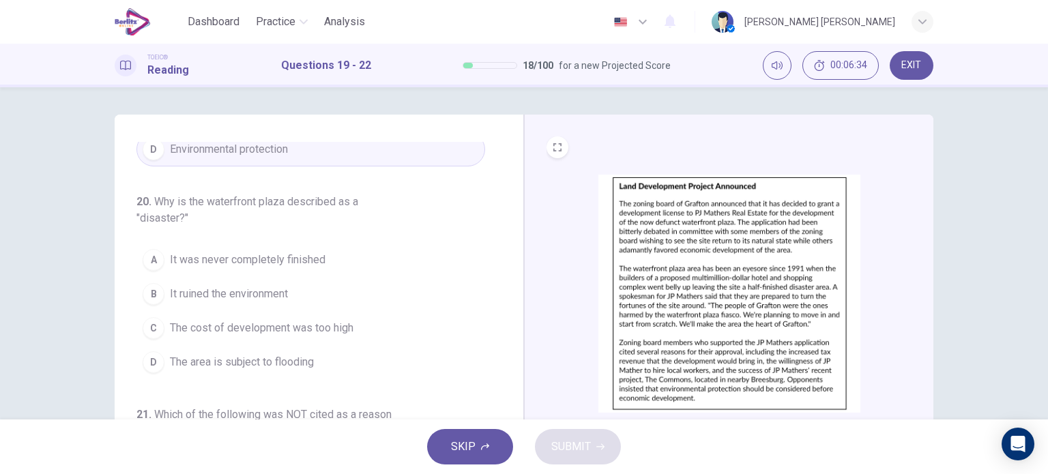
scroll to position [149, 0]
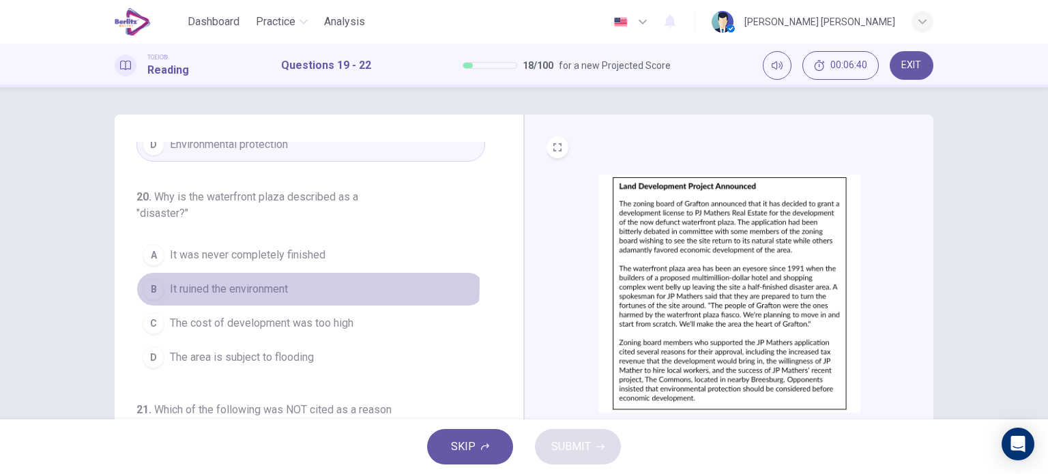
click at [278, 284] on span "It ruined the environment" at bounding box center [229, 289] width 118 height 16
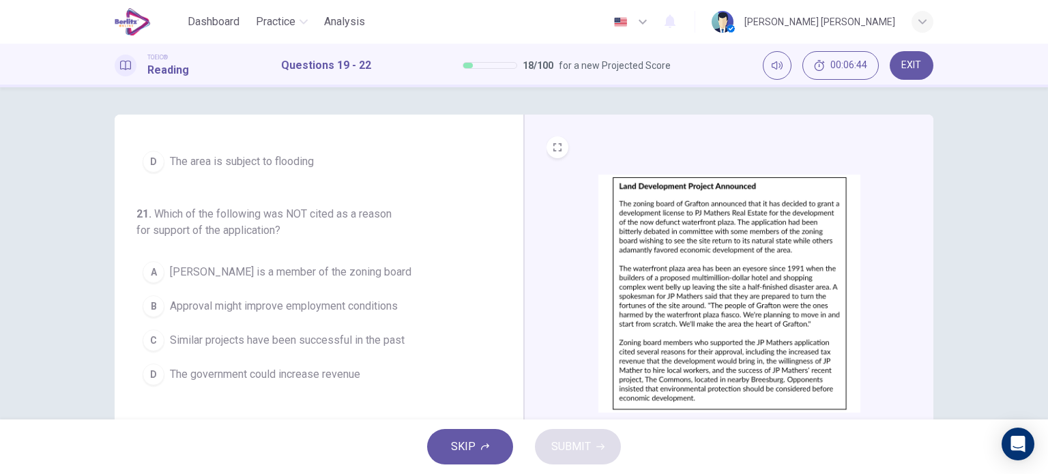
scroll to position [349, 0]
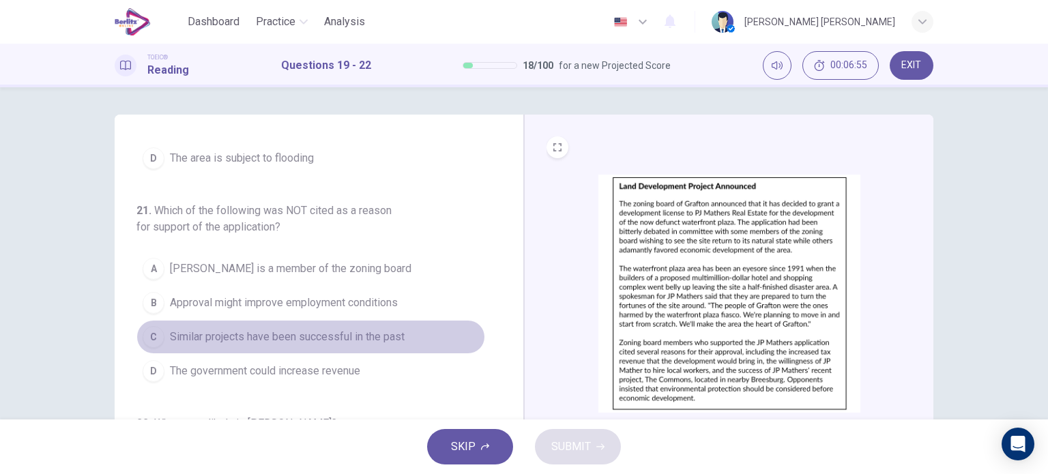
click at [398, 333] on span "Similar projects have been successful in the past" at bounding box center [287, 337] width 235 height 16
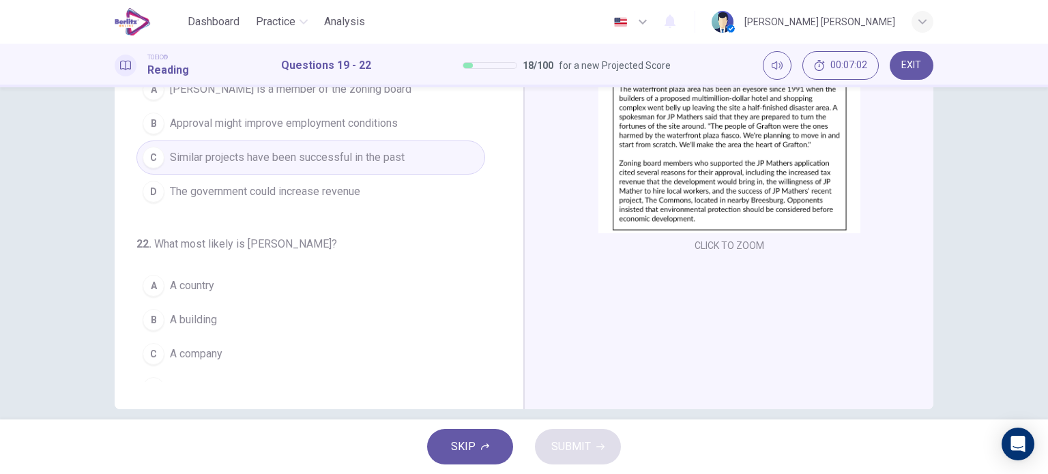
scroll to position [367, 0]
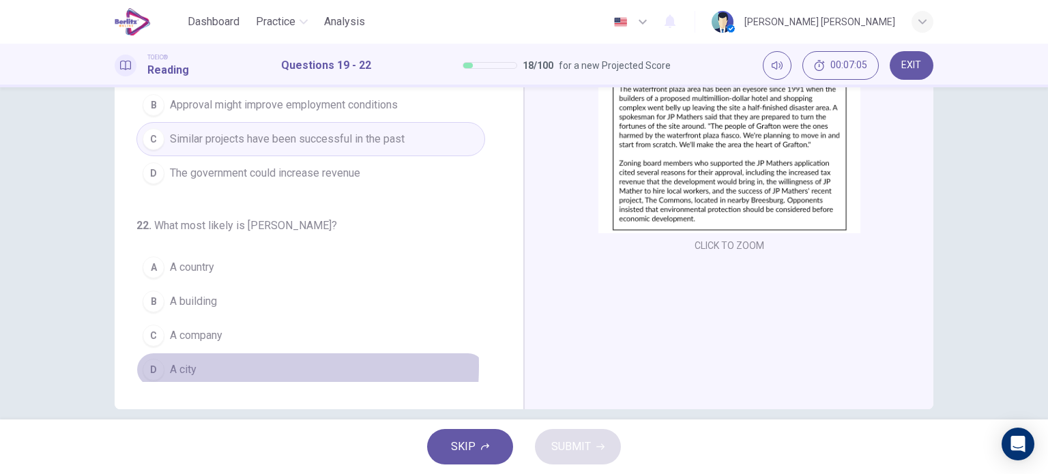
click at [194, 361] on button "D A city" at bounding box center [310, 370] width 349 height 34
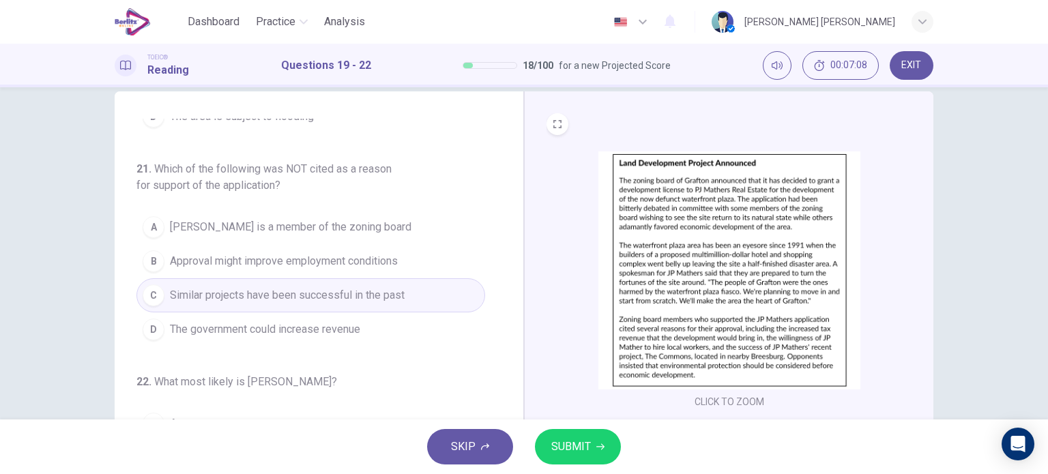
scroll to position [21, 0]
click at [316, 226] on span "[PERSON_NAME] is a member of the zoning board" at bounding box center [290, 229] width 241 height 16
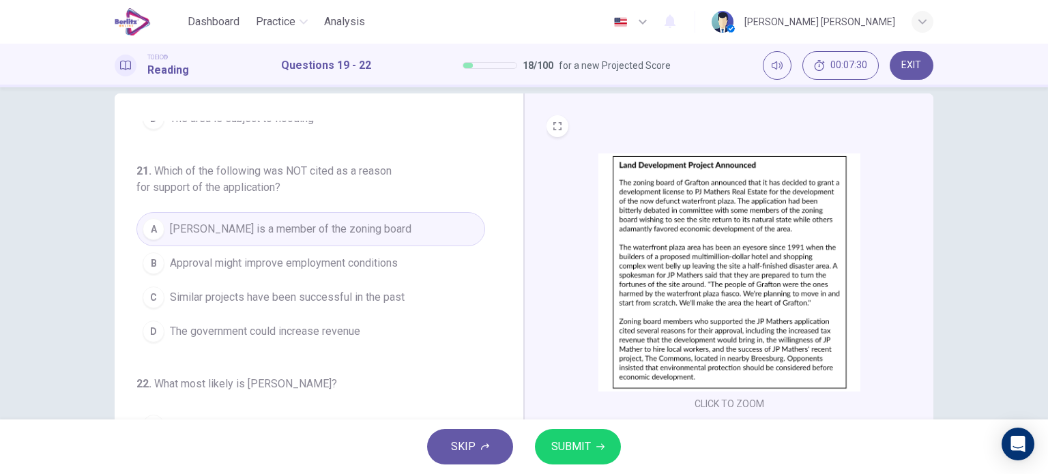
click at [601, 444] on icon "button" at bounding box center [600, 447] width 8 height 6
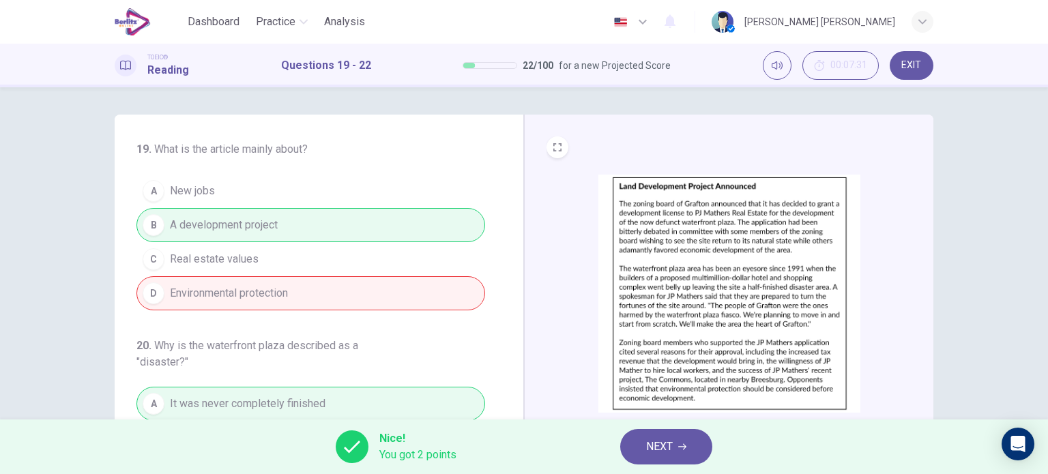
scroll to position [0, 0]
click at [657, 446] on span "NEXT" at bounding box center [659, 446] width 27 height 19
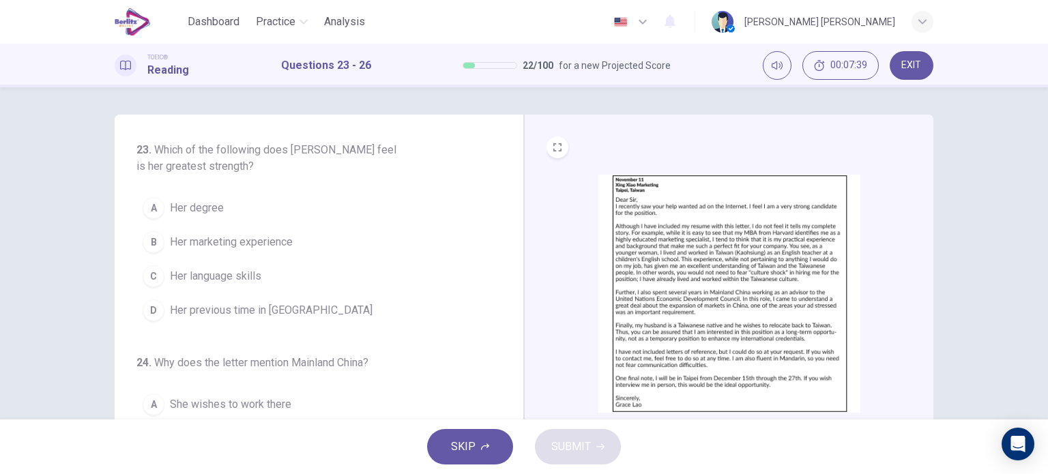
click at [239, 269] on span "Her language skills" at bounding box center [215, 276] width 91 height 16
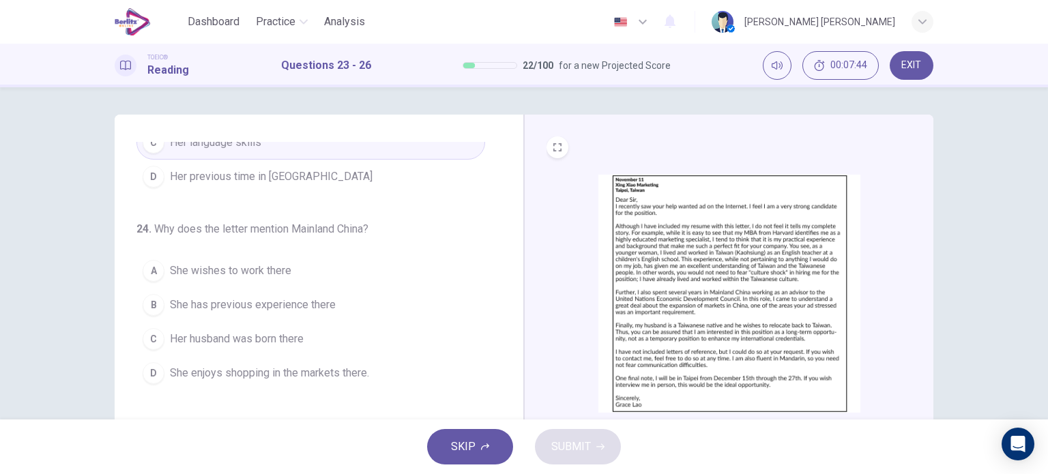
scroll to position [138, 0]
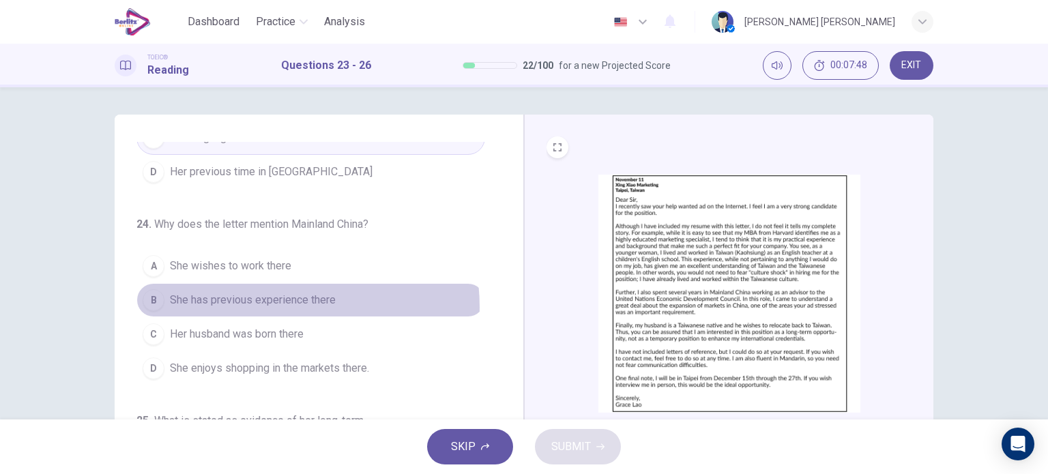
click at [271, 306] on span "She has previous experience there" at bounding box center [253, 300] width 166 height 16
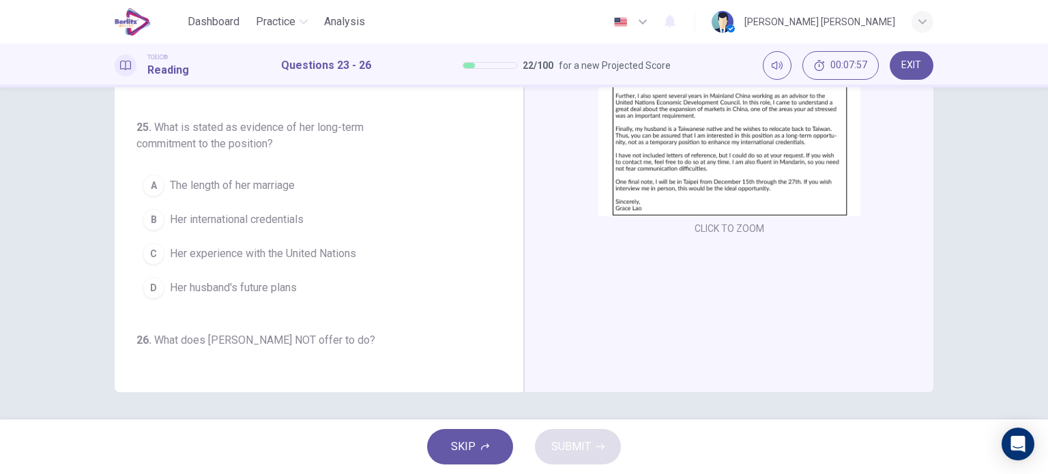
scroll to position [237, 0]
click at [244, 291] on button "D Her husband's future plans" at bounding box center [310, 286] width 349 height 34
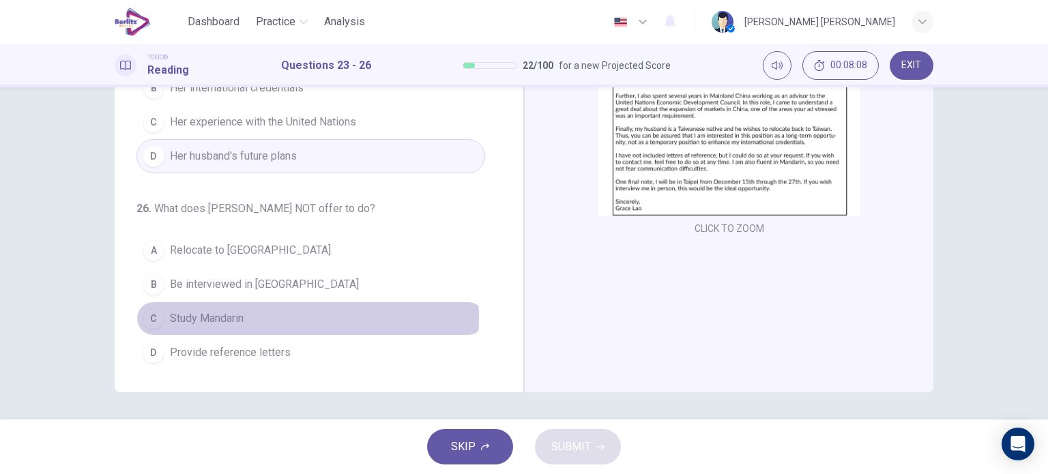
click at [230, 314] on span "Study Mandarin" at bounding box center [207, 318] width 74 height 16
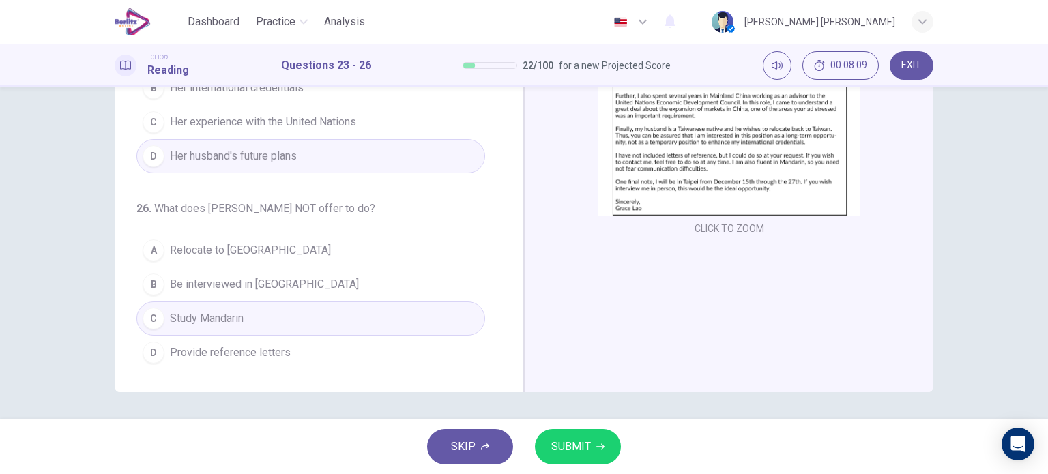
click at [582, 429] on button "SUBMIT" at bounding box center [578, 446] width 86 height 35
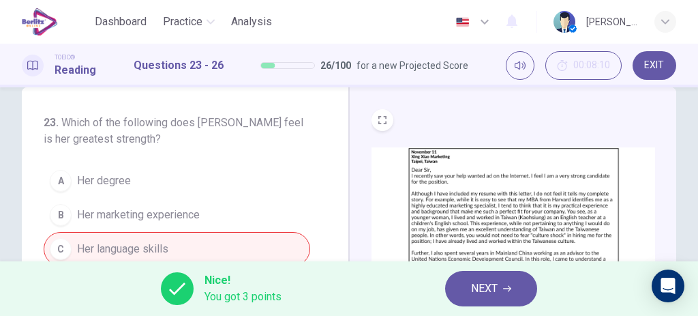
scroll to position [28, 0]
click at [488, 296] on span "NEXT" at bounding box center [484, 288] width 27 height 19
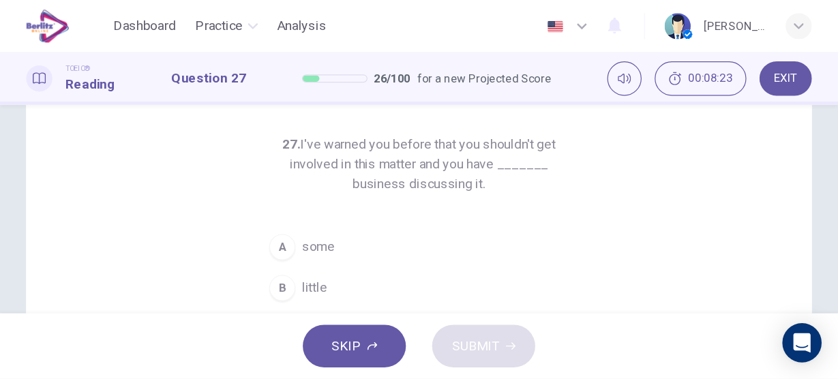
scroll to position [57, 0]
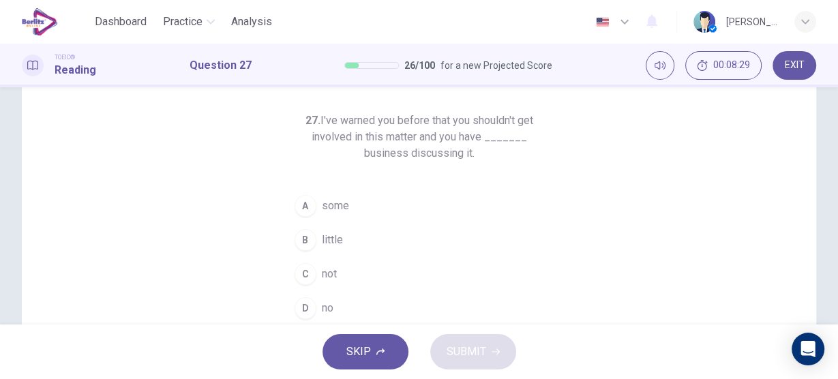
click at [325, 304] on span "no" at bounding box center [328, 308] width 12 height 16
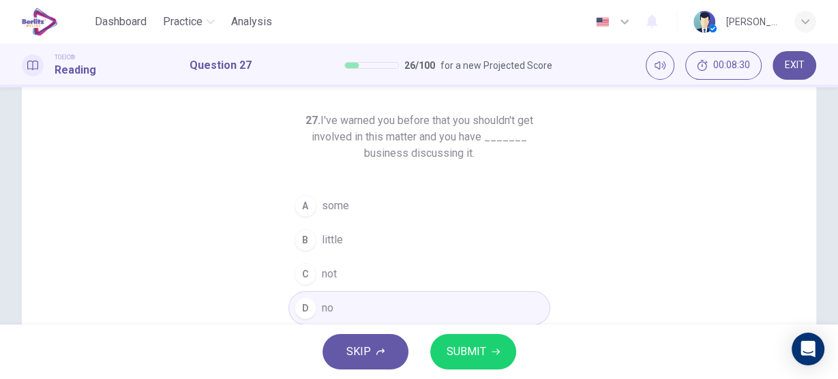
click at [453, 342] on span "SUBMIT" at bounding box center [467, 351] width 40 height 19
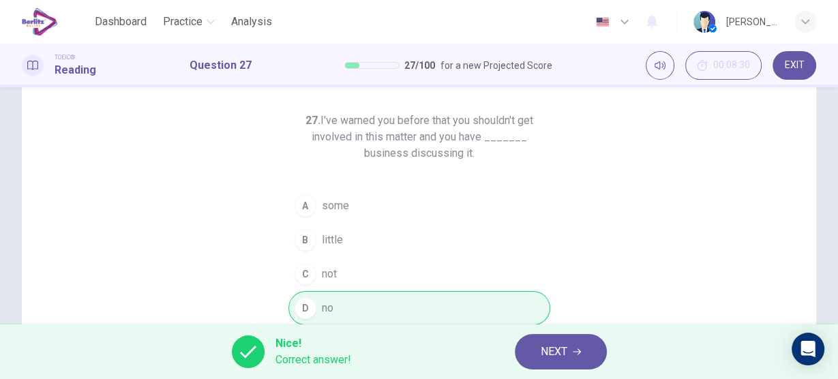
click at [546, 343] on span "NEXT" at bounding box center [554, 351] width 27 height 19
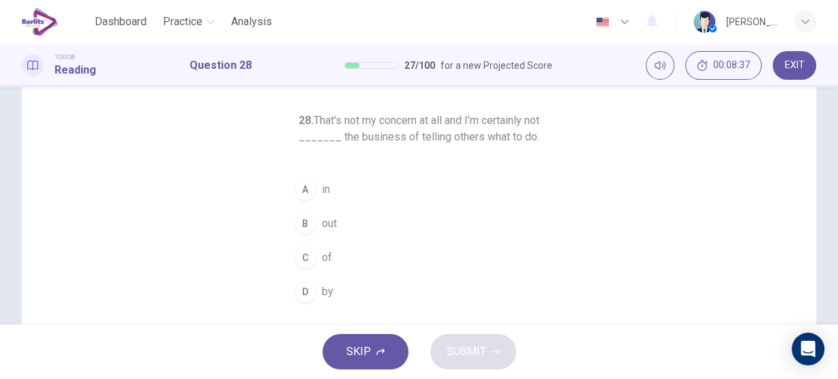
click at [331, 194] on button "A in" at bounding box center [420, 190] width 262 height 34
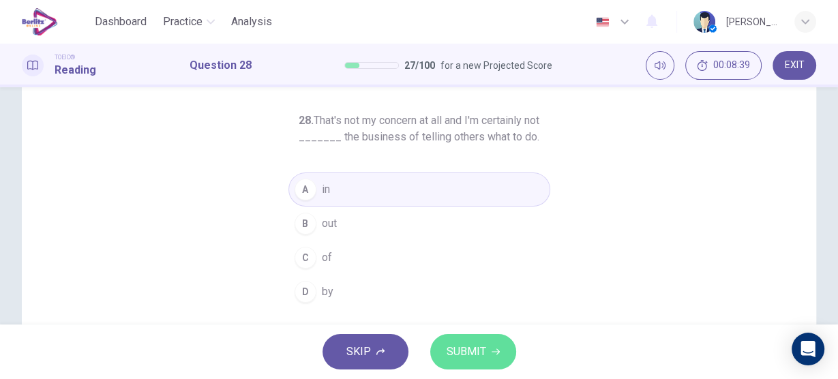
click at [473, 349] on span "SUBMIT" at bounding box center [467, 351] width 40 height 19
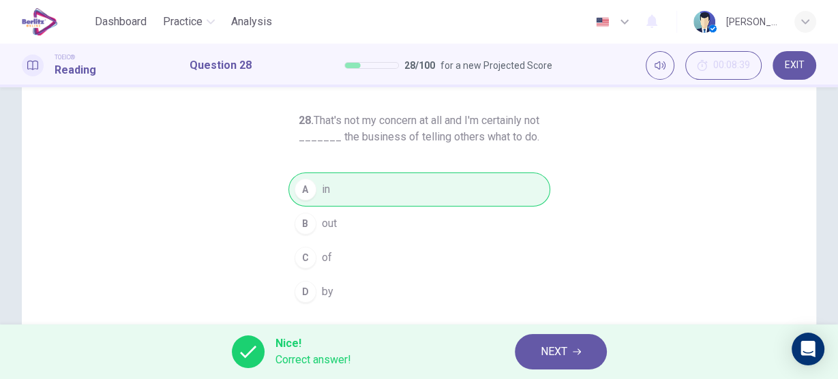
click at [535, 353] on button "NEXT" at bounding box center [561, 351] width 92 height 35
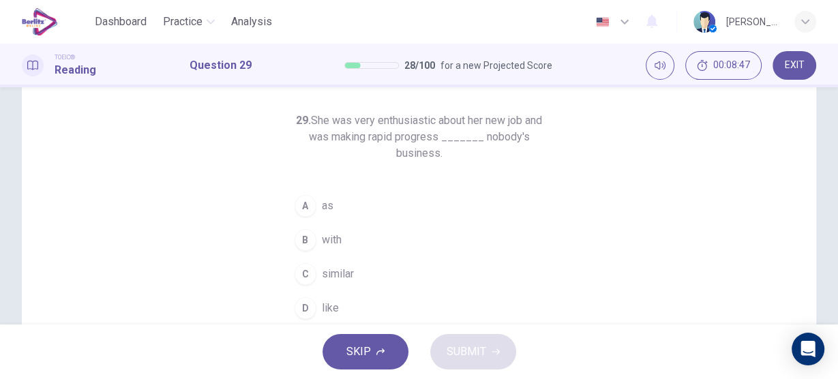
click at [322, 314] on span "like" at bounding box center [330, 308] width 17 height 16
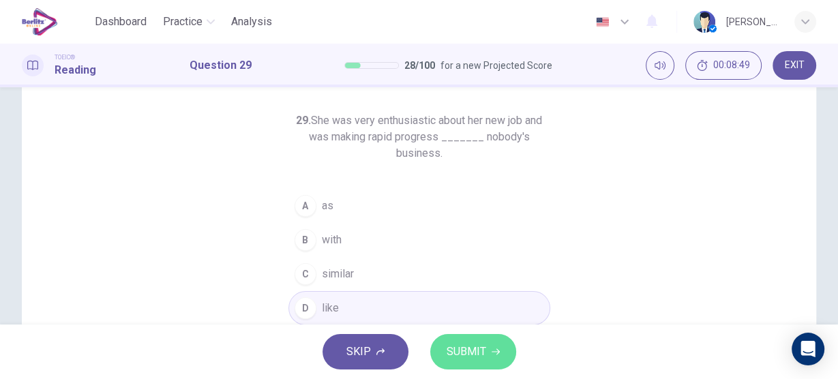
click at [454, 349] on span "SUBMIT" at bounding box center [467, 351] width 40 height 19
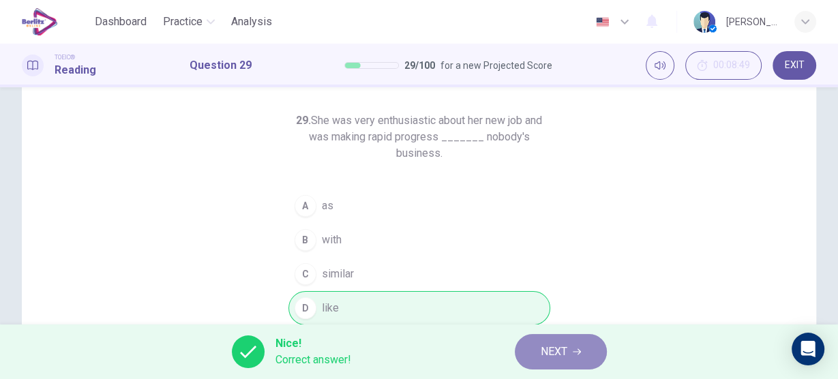
click at [546, 344] on span "NEXT" at bounding box center [554, 351] width 27 height 19
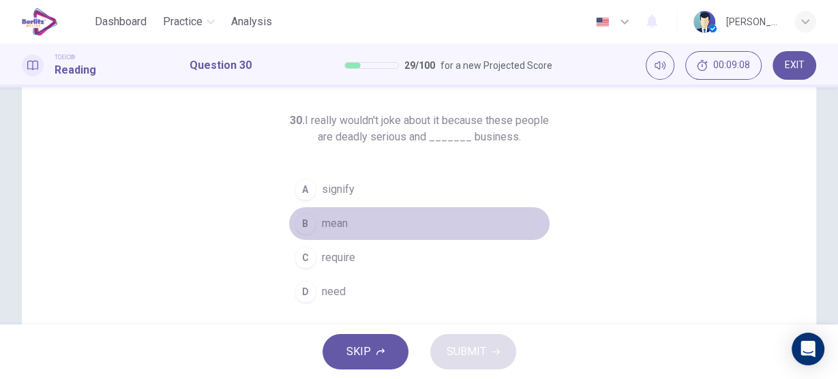
click at [324, 218] on span "mean" at bounding box center [335, 224] width 26 height 16
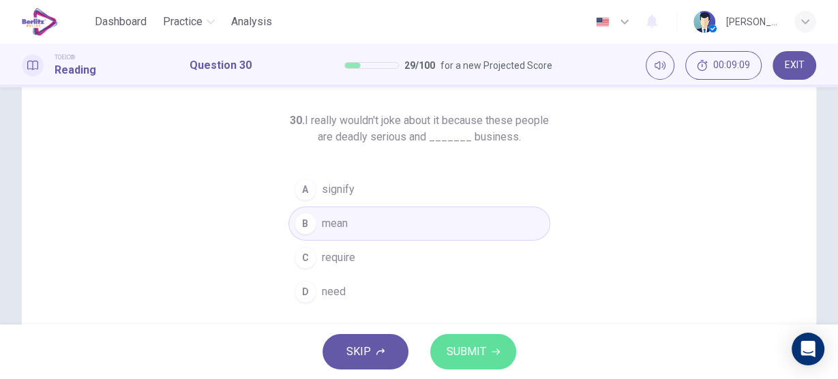
click at [466, 344] on span "SUBMIT" at bounding box center [467, 351] width 40 height 19
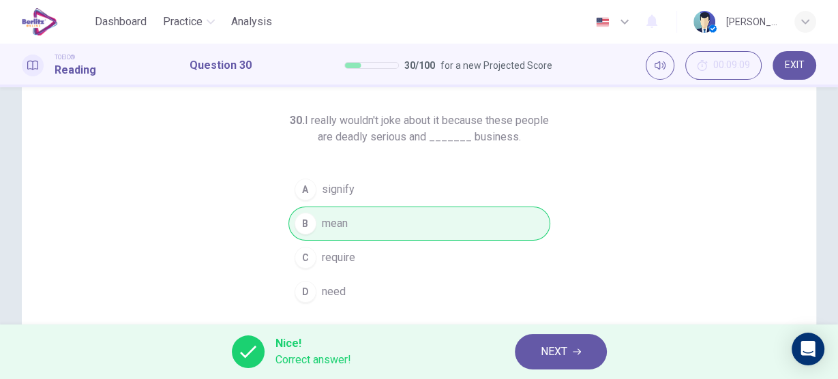
click at [558, 332] on div "Nice! Correct answer! NEXT" at bounding box center [419, 352] width 838 height 55
click at [553, 346] on span "NEXT" at bounding box center [554, 351] width 27 height 19
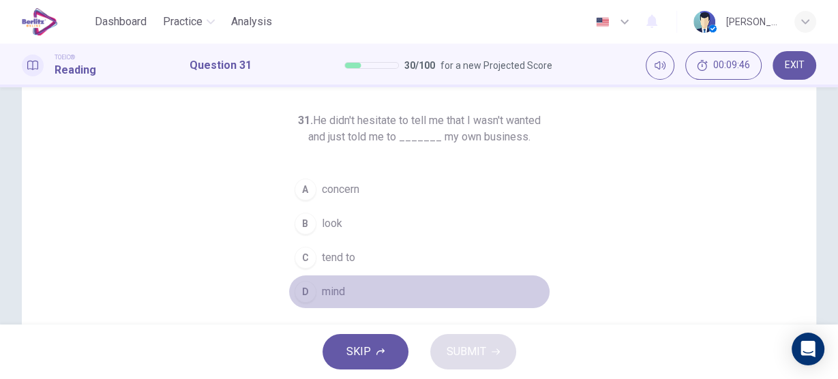
click at [484, 280] on button "D mind" at bounding box center [420, 292] width 262 height 34
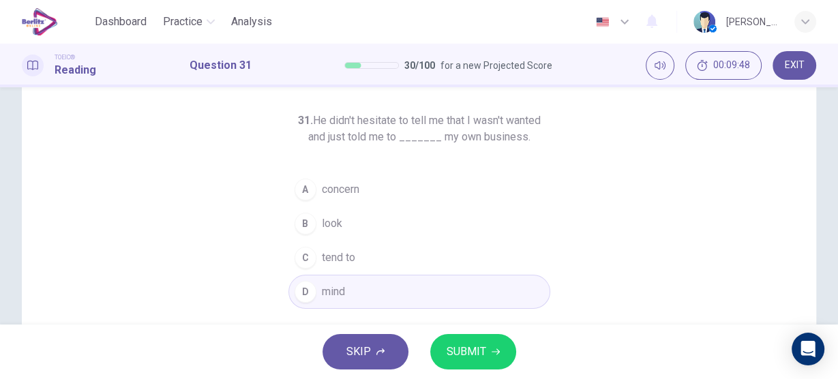
click at [367, 188] on button "A concern" at bounding box center [420, 190] width 262 height 34
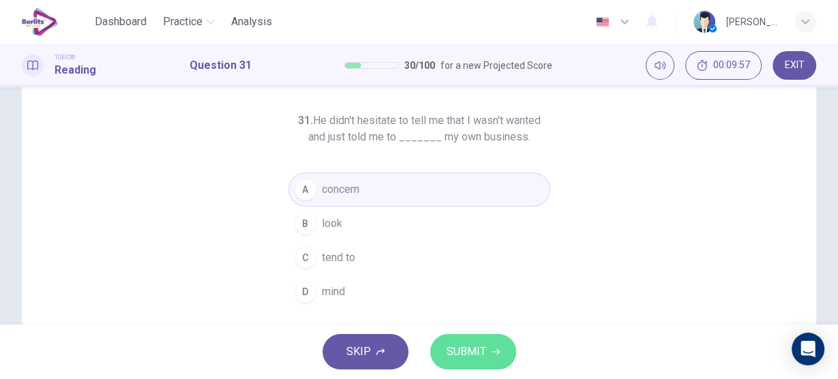
click at [462, 355] on span "SUBMIT" at bounding box center [467, 351] width 40 height 19
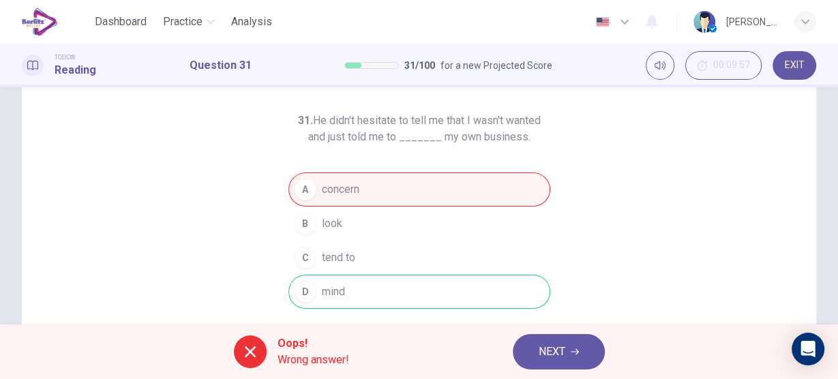
click at [527, 346] on button "NEXT" at bounding box center [559, 351] width 92 height 35
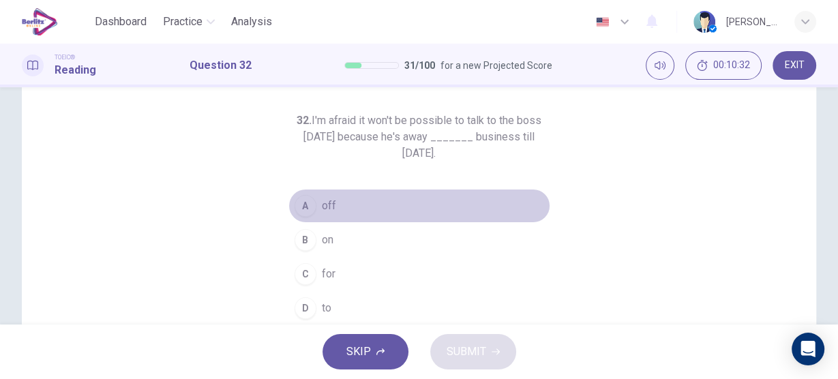
click at [325, 209] on span "off" at bounding box center [329, 206] width 14 height 16
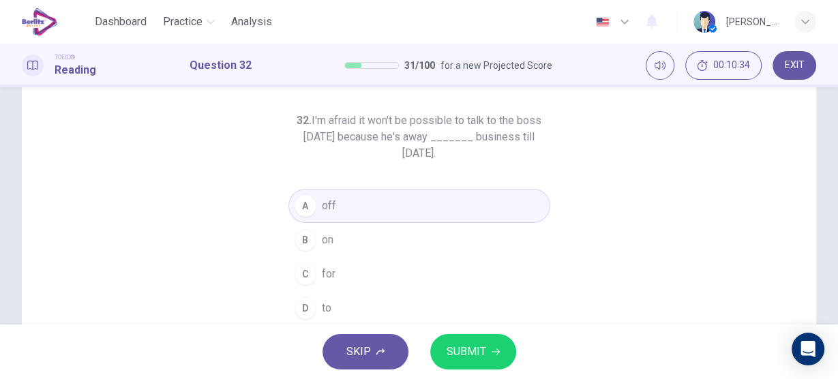
click at [462, 350] on span "SUBMIT" at bounding box center [467, 351] width 40 height 19
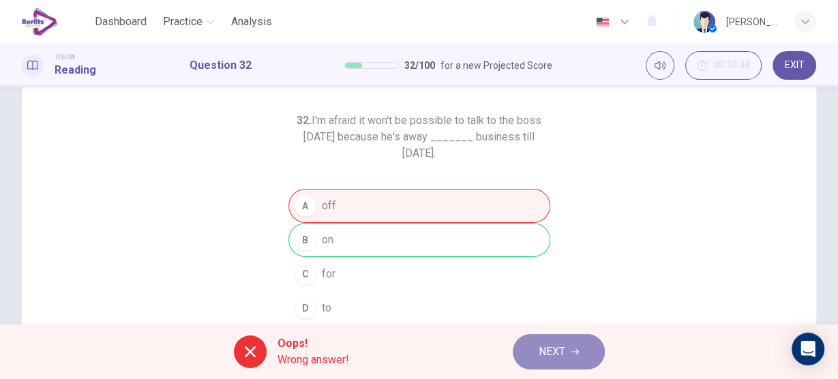
click at [540, 346] on span "NEXT" at bounding box center [552, 351] width 27 height 19
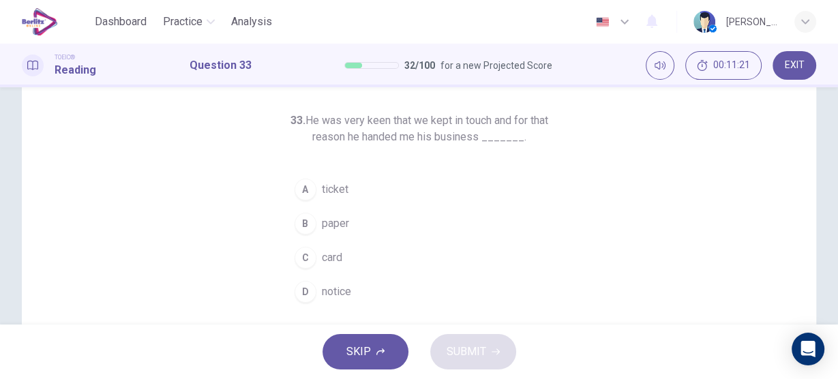
click at [341, 250] on button "C card" at bounding box center [420, 258] width 262 height 34
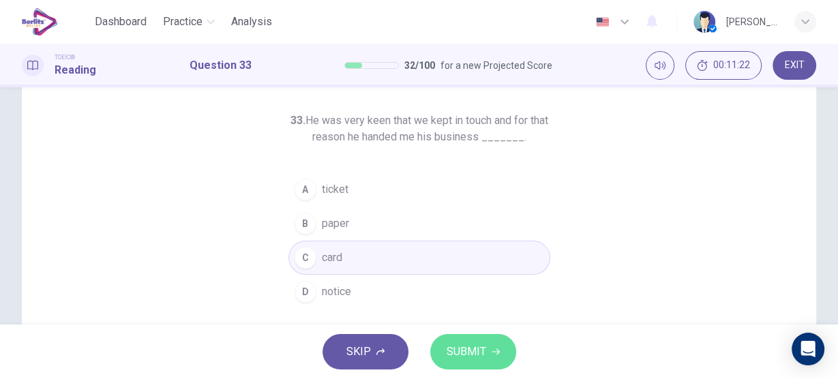
click at [449, 342] on span "SUBMIT" at bounding box center [467, 351] width 40 height 19
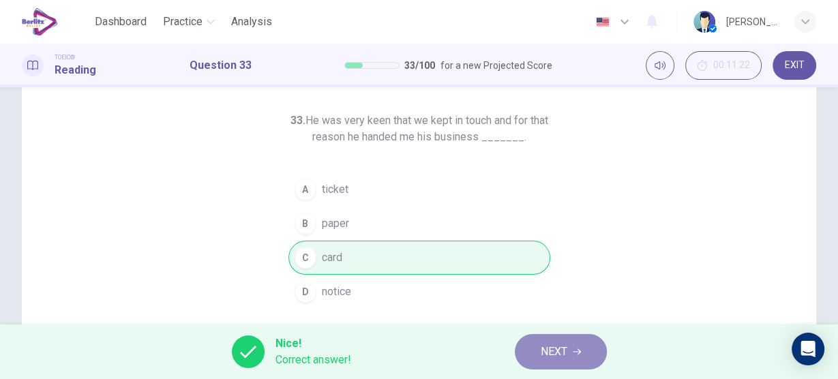
click at [538, 344] on button "NEXT" at bounding box center [561, 351] width 92 height 35
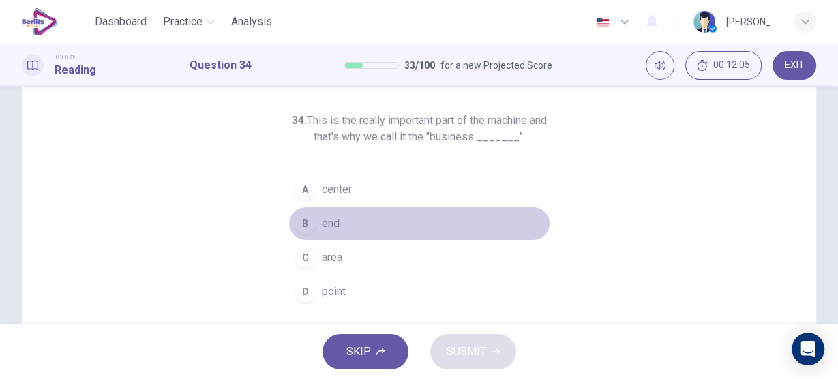
click at [336, 222] on span "end" at bounding box center [331, 224] width 18 height 16
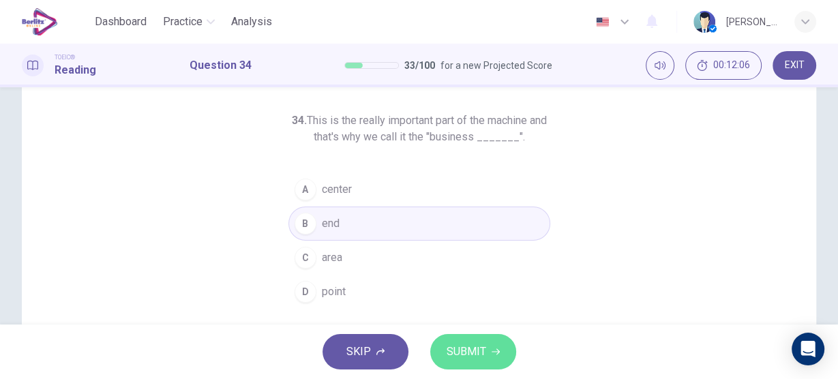
click at [460, 349] on span "SUBMIT" at bounding box center [467, 351] width 40 height 19
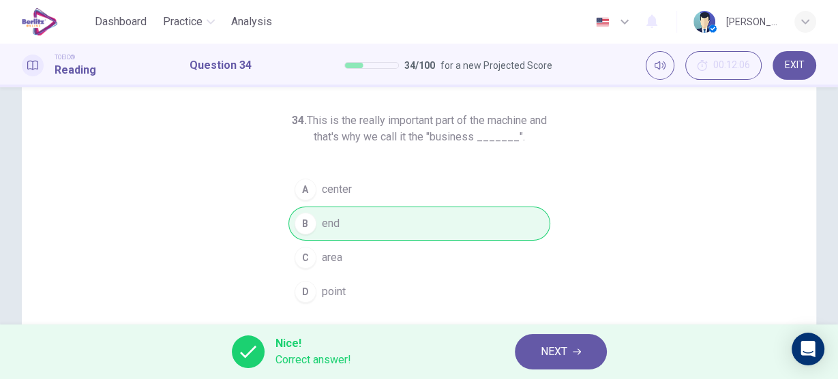
click at [544, 339] on button "NEXT" at bounding box center [561, 351] width 92 height 35
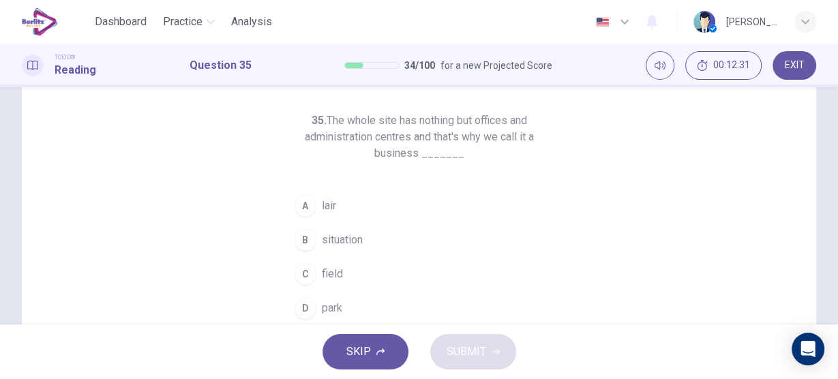
click at [322, 304] on span "park" at bounding box center [332, 308] width 20 height 16
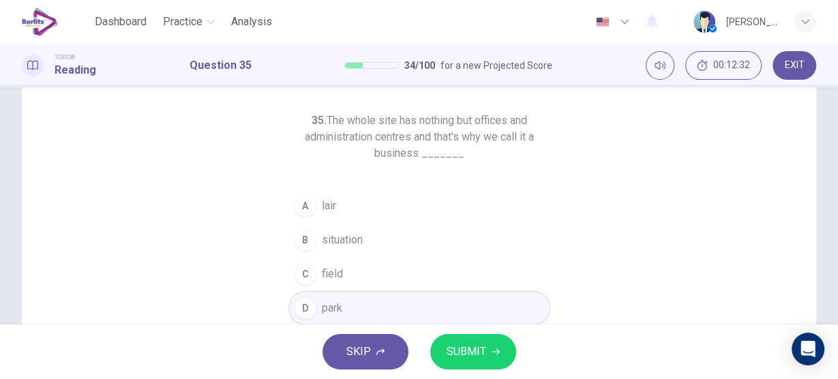
click at [455, 346] on span "SUBMIT" at bounding box center [467, 351] width 40 height 19
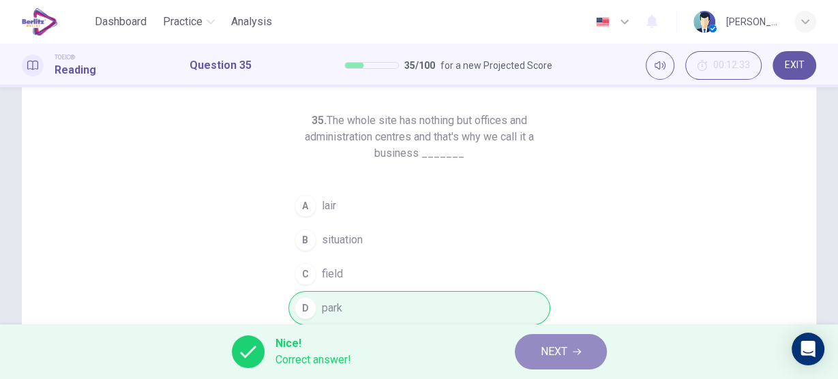
click at [570, 336] on button "NEXT" at bounding box center [561, 351] width 92 height 35
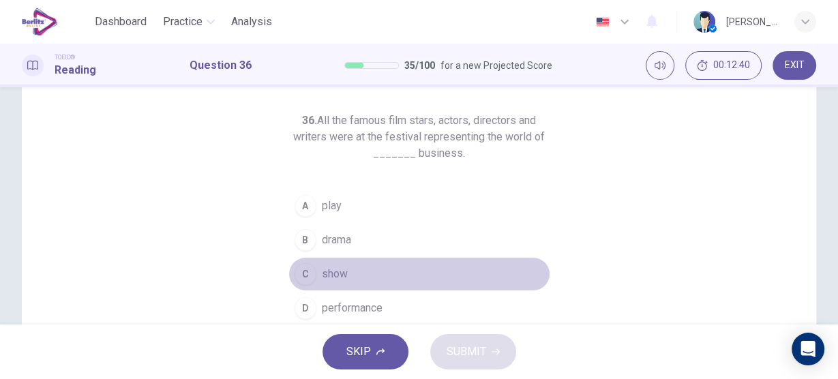
click at [327, 267] on span "show" at bounding box center [335, 274] width 26 height 16
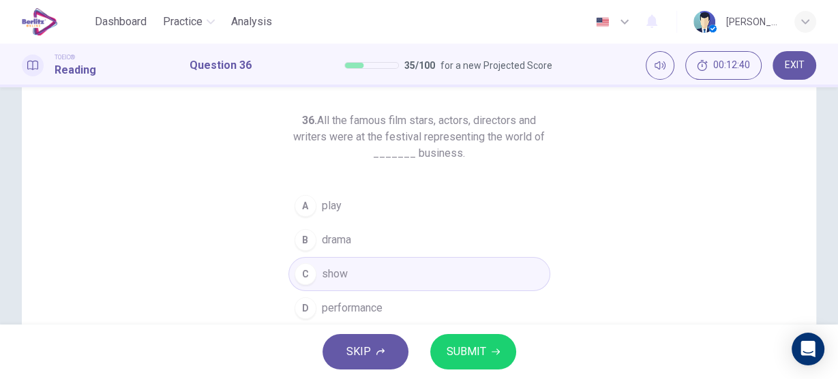
click at [462, 346] on span "SUBMIT" at bounding box center [467, 351] width 40 height 19
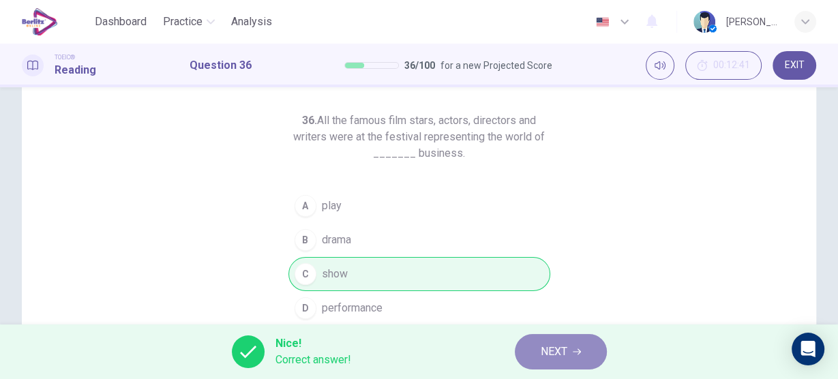
click at [557, 344] on span "NEXT" at bounding box center [554, 351] width 27 height 19
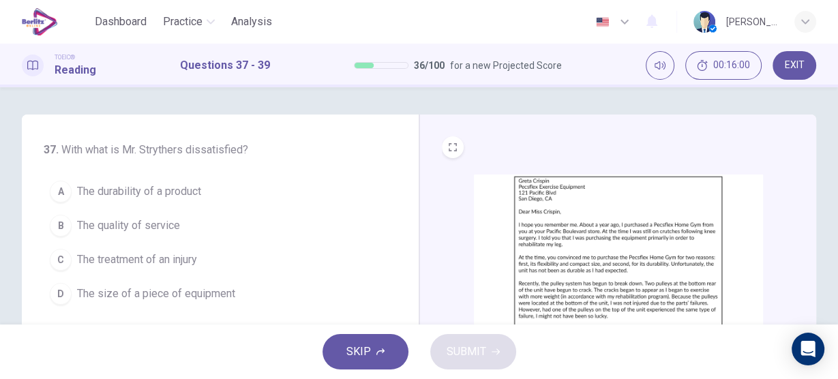
click at [173, 200] on button "A The durability of a product" at bounding box center [212, 192] width 337 height 34
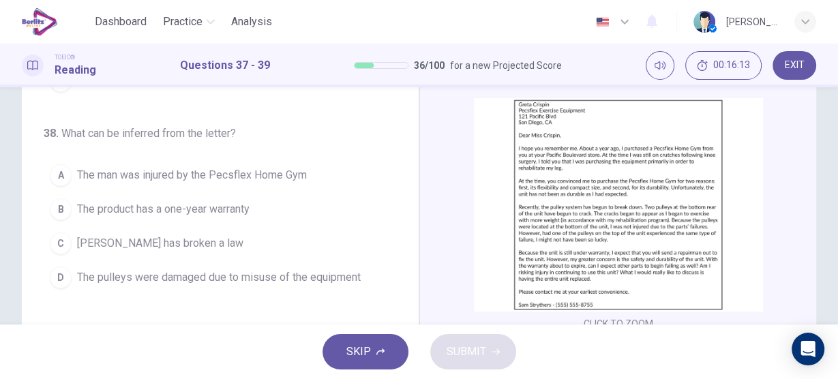
scroll to position [77, 0]
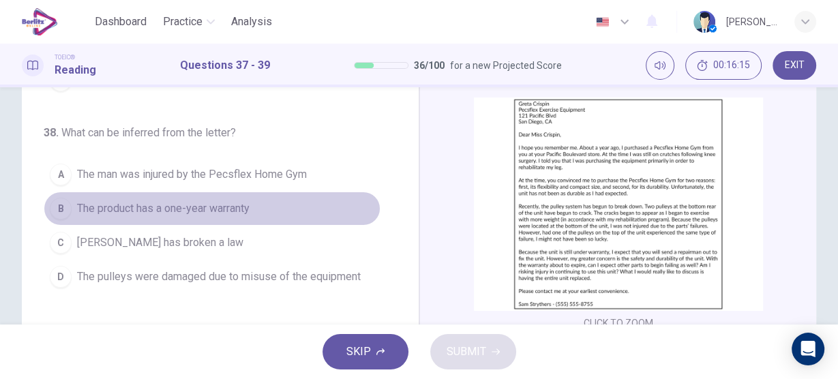
click at [230, 216] on button "B The product has a one-year warranty" at bounding box center [212, 209] width 337 height 34
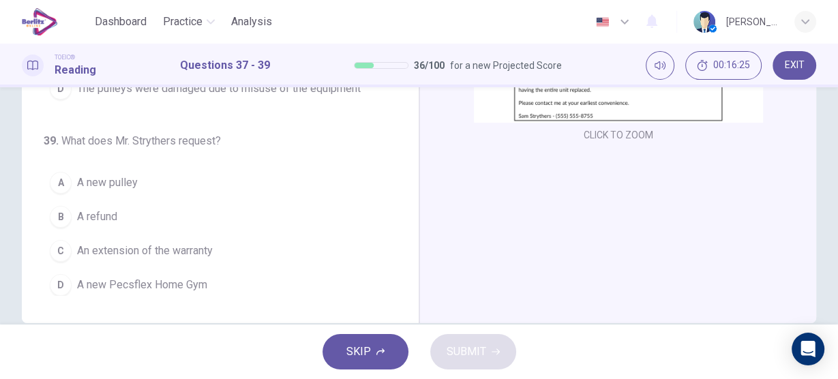
scroll to position [267, 0]
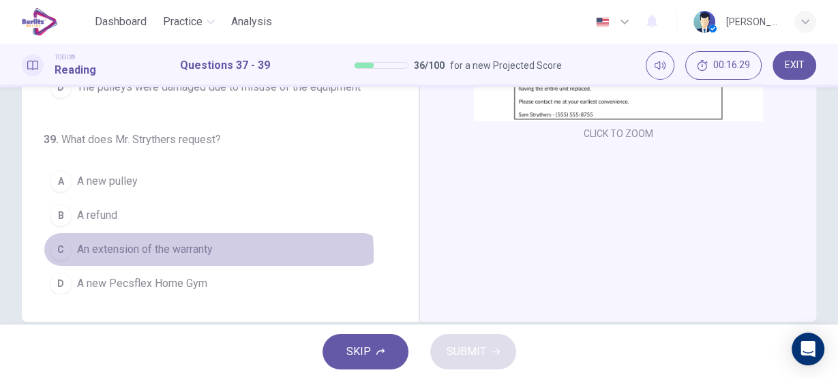
click at [192, 248] on span "An extension of the warranty" at bounding box center [145, 249] width 136 height 16
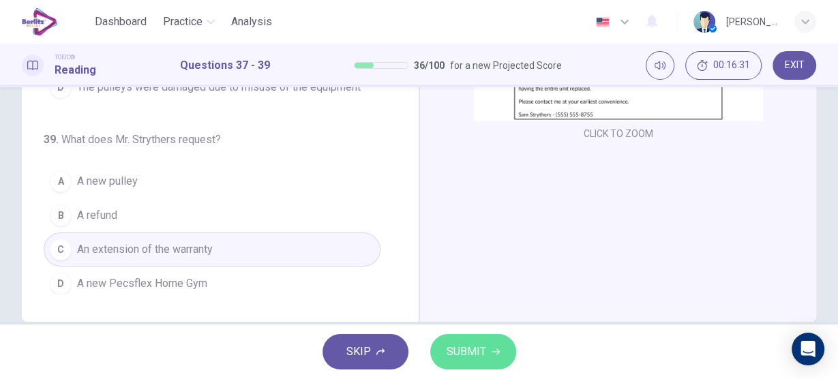
click at [467, 349] on span "SUBMIT" at bounding box center [467, 351] width 40 height 19
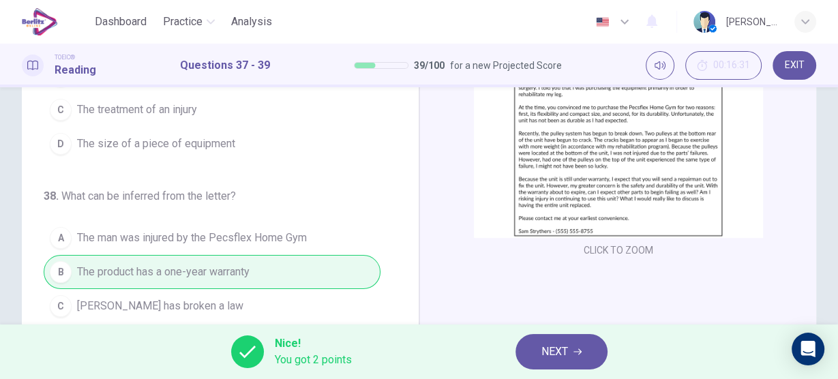
scroll to position [136, 0]
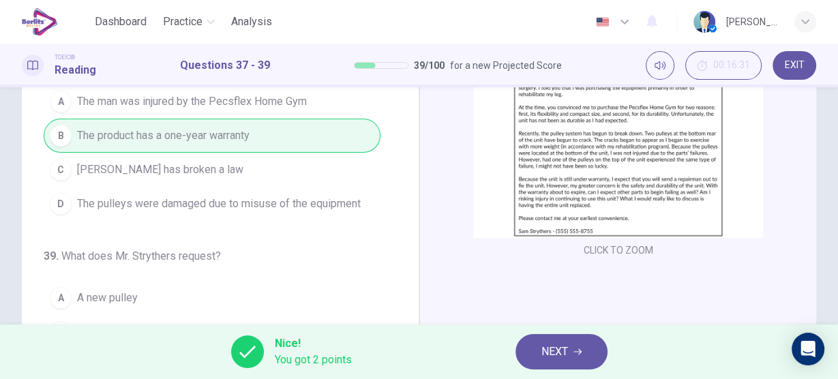
drag, startPoint x: 831, startPoint y: 198, endPoint x: 835, endPoint y: 151, distance: 47.2
click at [835, 151] on div "37 . With what is Mr. Strythers dissatisfied? A The durability of a product B T…" at bounding box center [419, 205] width 838 height 237
